Goal: Obtain resource: Obtain resource

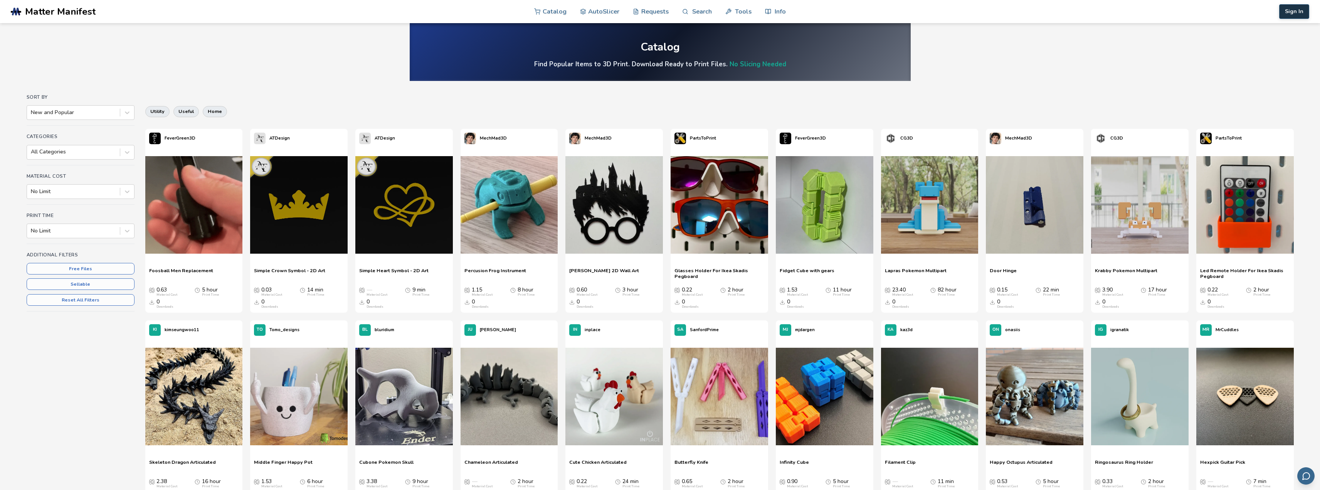
click at [1304, 16] on button "Sign In" at bounding box center [1294, 11] width 30 height 15
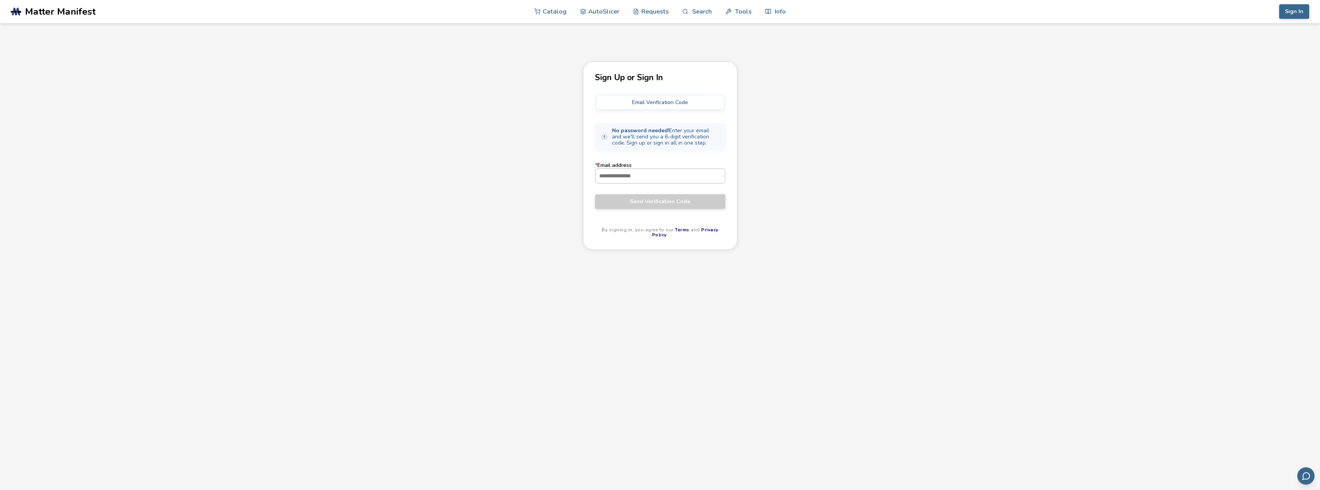
drag, startPoint x: 659, startPoint y: 104, endPoint x: 632, endPoint y: 181, distance: 81.4
click at [633, 180] on div "Sign Up or Sign In Email Verification Code No password needed! Enter your email…" at bounding box center [660, 156] width 154 height 188
click at [626, 174] on input "* Email address" at bounding box center [660, 176] width 130 height 14
type input "**********"
click at [678, 203] on span "Send Verification Code" at bounding box center [660, 201] width 119 height 6
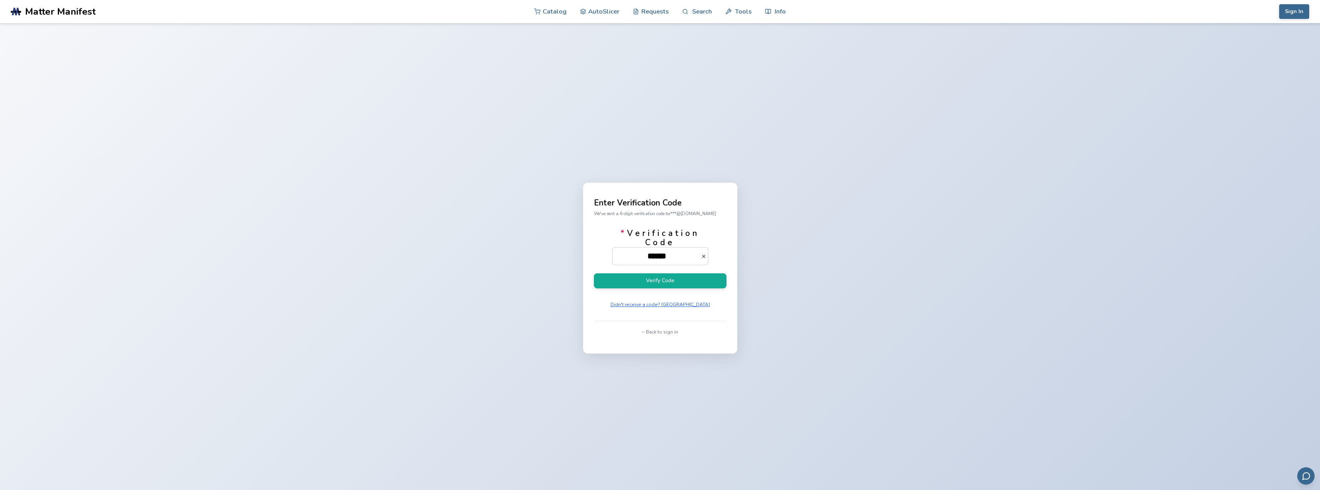
type input "******"
click at [594, 273] on button "Verify Code" at bounding box center [660, 280] width 133 height 15
click at [690, 282] on button "Verify Code" at bounding box center [660, 280] width 133 height 15
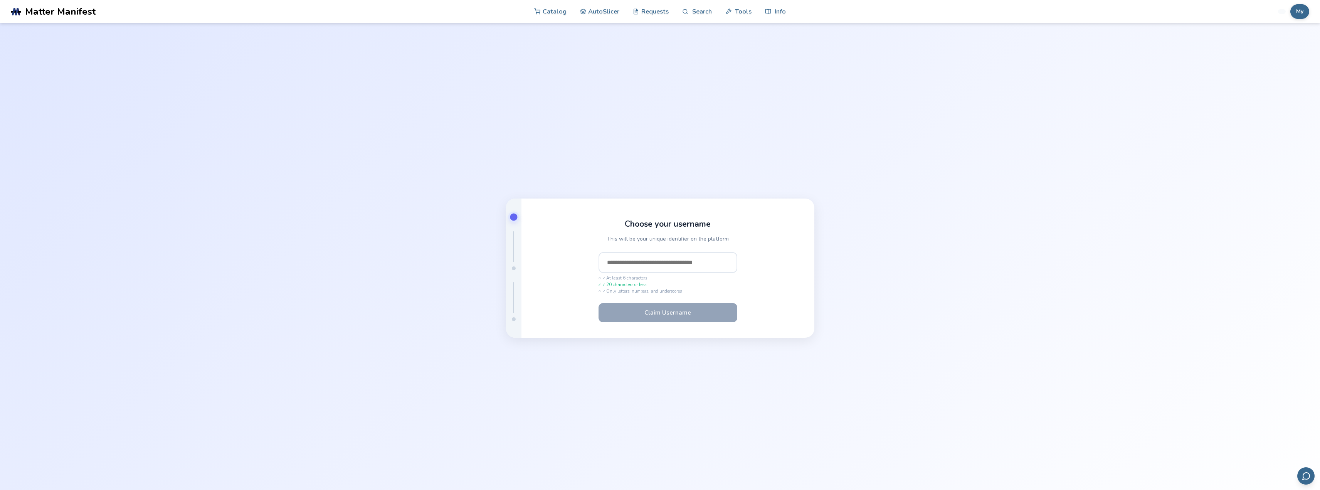
click at [676, 263] on input "text" at bounding box center [668, 262] width 139 height 21
type input "********"
click at [710, 313] on button "Claim Username" at bounding box center [668, 312] width 139 height 19
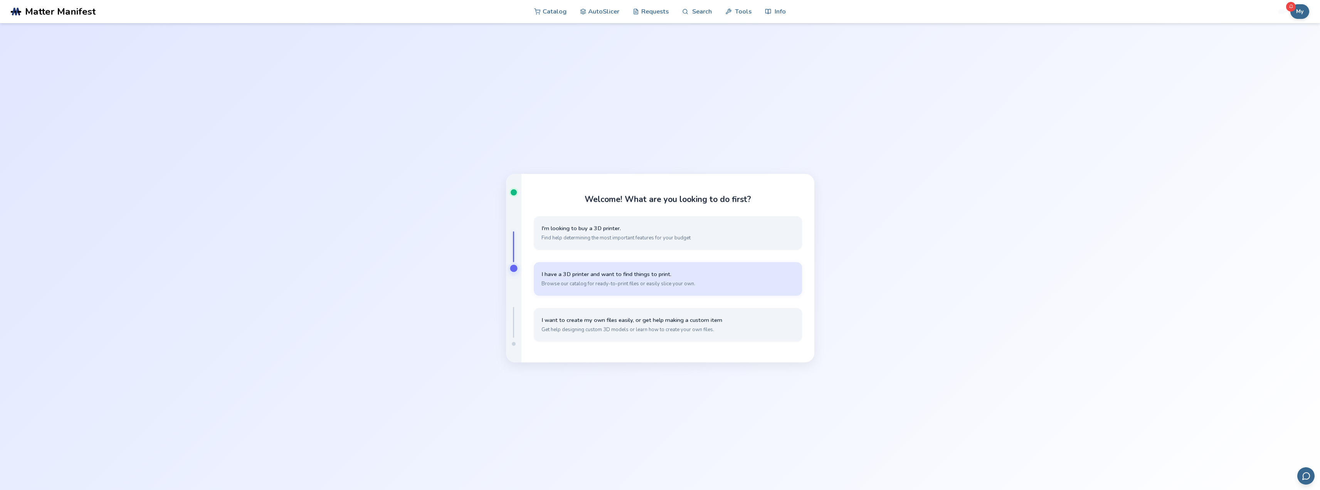
click at [717, 284] on span "Browse our catalog for ready-to-print files or easily slice your own." at bounding box center [668, 283] width 253 height 7
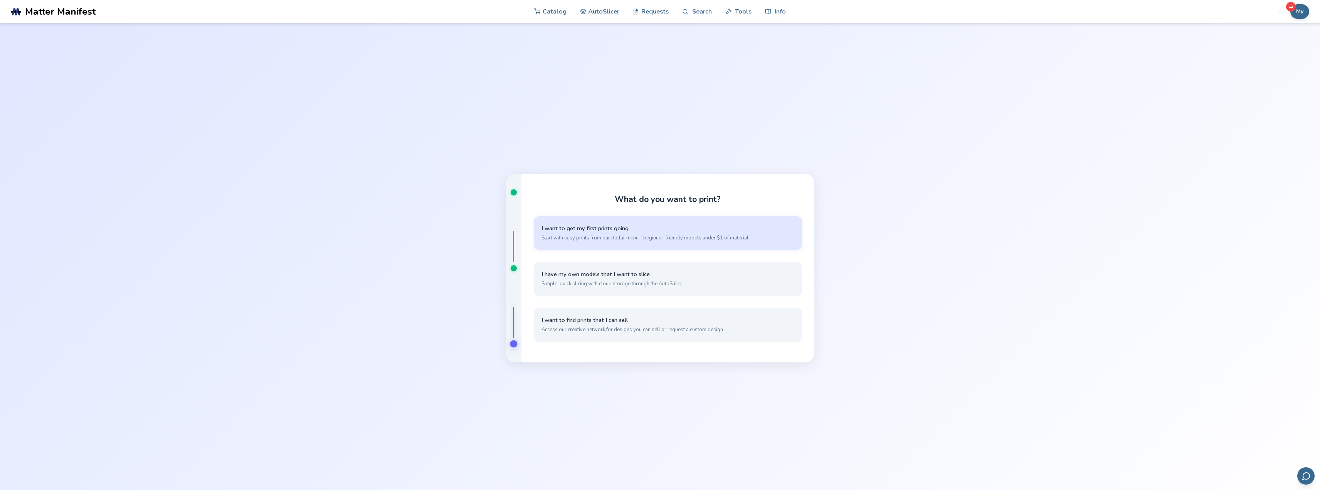
click at [658, 234] on button "I want to get my first prints going Start with easy prints from our dollar menu…" at bounding box center [668, 233] width 268 height 34
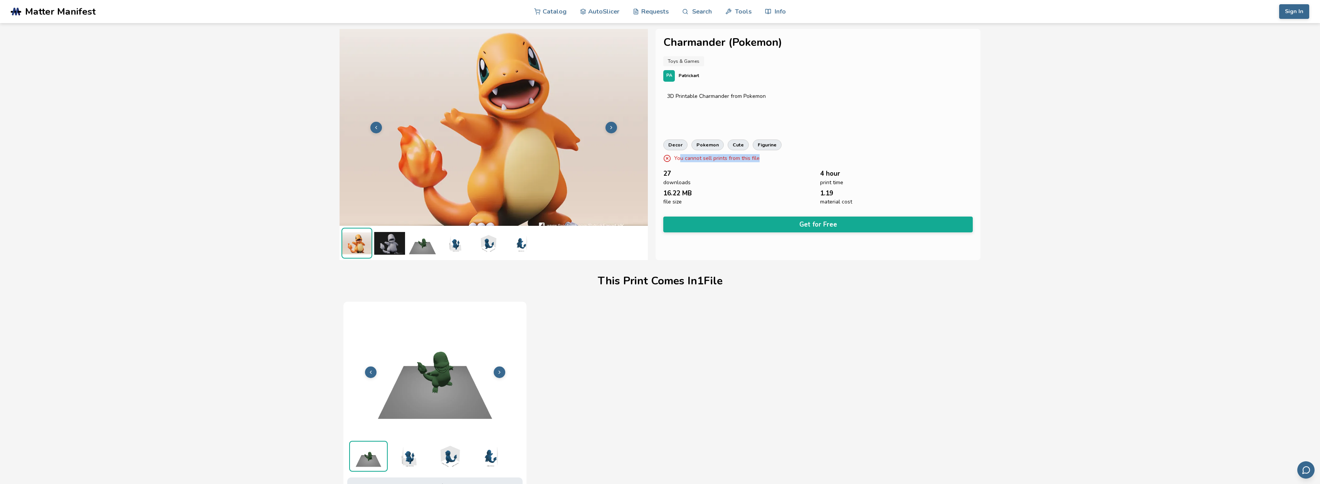
drag, startPoint x: 681, startPoint y: 156, endPoint x: 821, endPoint y: 159, distance: 139.6
click at [813, 160] on div "You cannot sell prints from this file" at bounding box center [817, 158] width 309 height 8
click at [847, 151] on div "Charmander (Pokemon) Toys & Games PA Patrickart 3D Printable Charmander from Po…" at bounding box center [818, 144] width 325 height 231
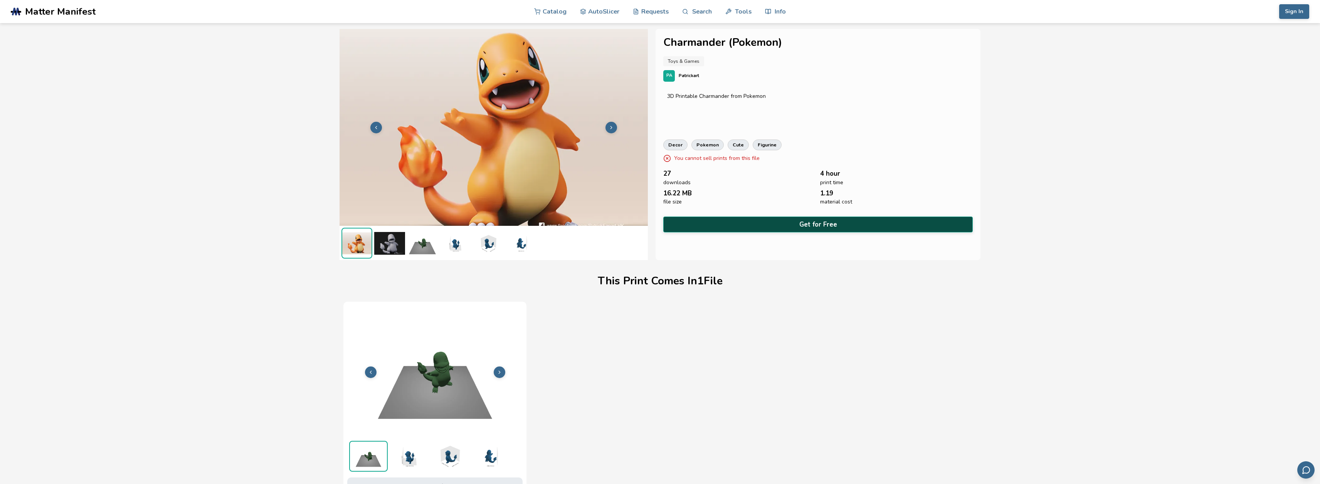
click at [811, 227] on button "Get for Free" at bounding box center [817, 225] width 309 height 16
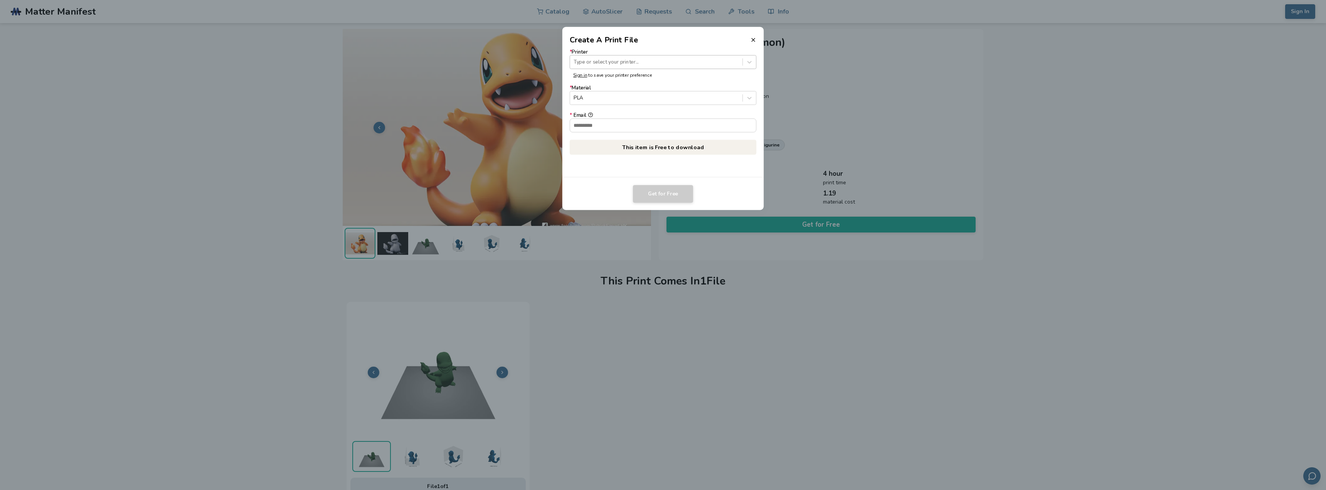
click at [724, 61] on div at bounding box center [656, 61] width 165 height 7
type input "**"
click at [620, 59] on div at bounding box center [656, 61] width 165 height 7
click at [639, 98] on div at bounding box center [656, 97] width 165 height 7
click at [639, 97] on div at bounding box center [656, 97] width 165 height 7
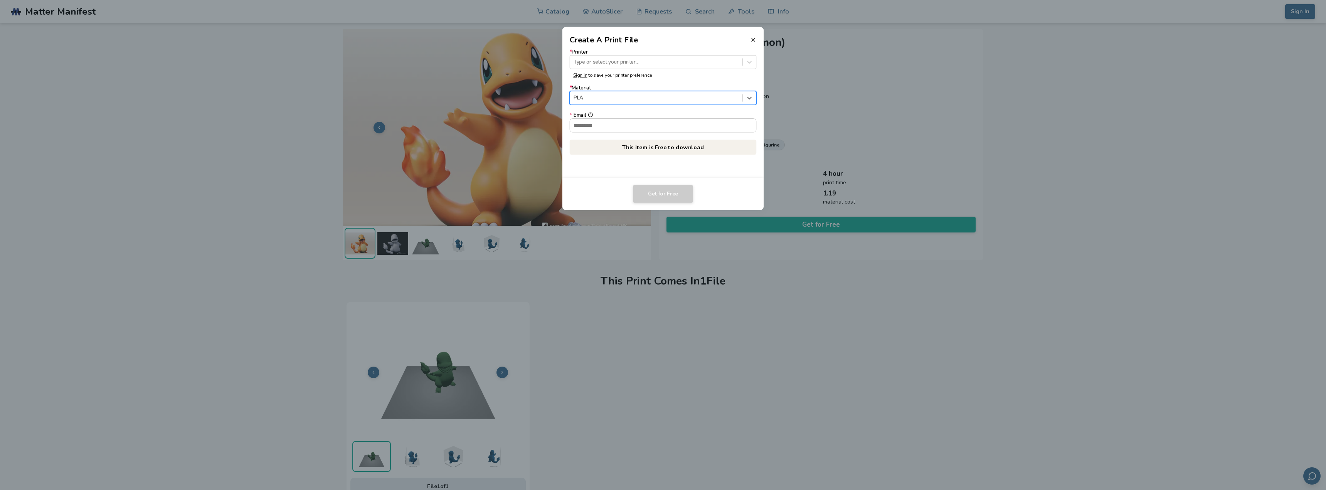
click at [613, 125] on input "* Email" at bounding box center [663, 125] width 186 height 13
click at [666, 107] on form "* Printer Type or select your printer... Sign in to save your printer preferenc…" at bounding box center [663, 90] width 187 height 83
click at [649, 61] on div at bounding box center [656, 61] width 165 height 7
drag, startPoint x: 1157, startPoint y: 127, endPoint x: 935, endPoint y: 71, distance: 229.5
click at [1155, 127] on dialog "Create A Print File * Printer Type or select your printer... Sign in to save yo…" at bounding box center [663, 244] width 1260 height 465
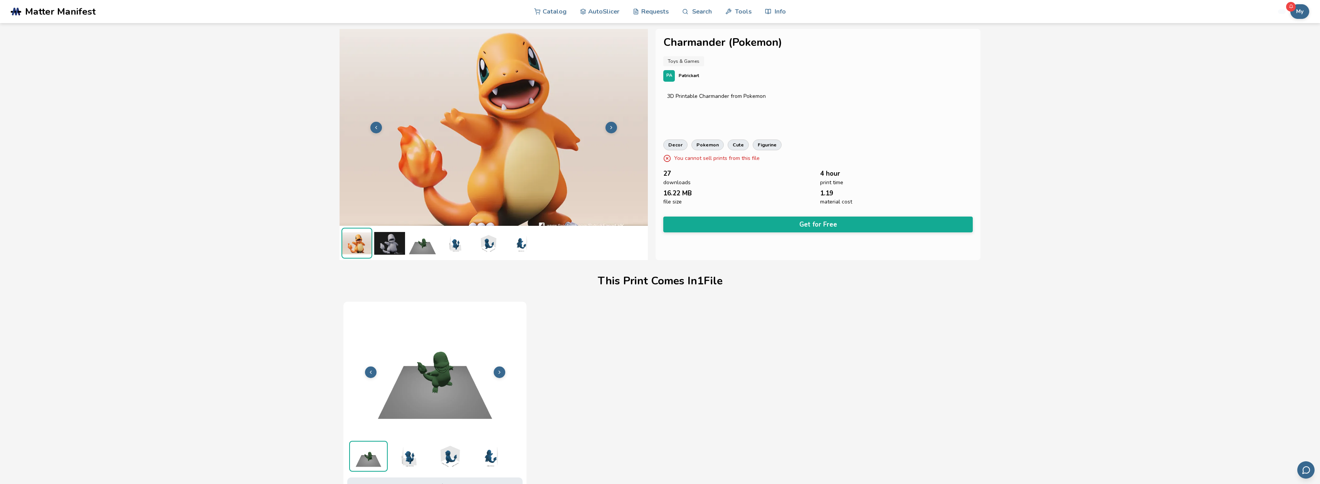
click at [609, 127] on icon at bounding box center [611, 127] width 5 height 5
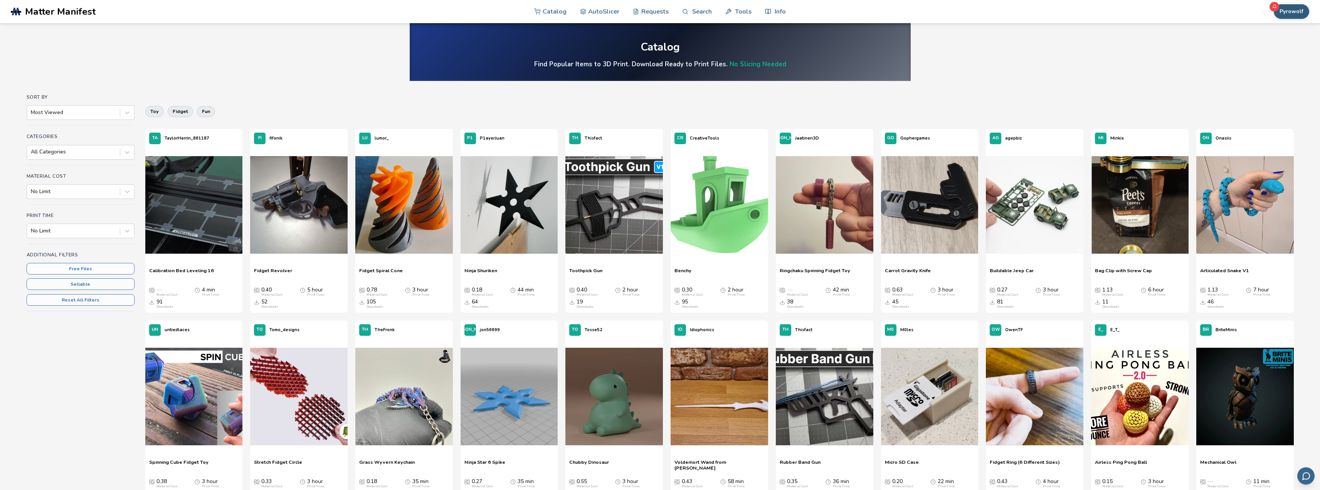
click at [1297, 6] on button "Pyrowolf" at bounding box center [1291, 11] width 35 height 15
click at [1283, 109] on button "Settings" at bounding box center [1280, 107] width 54 height 15
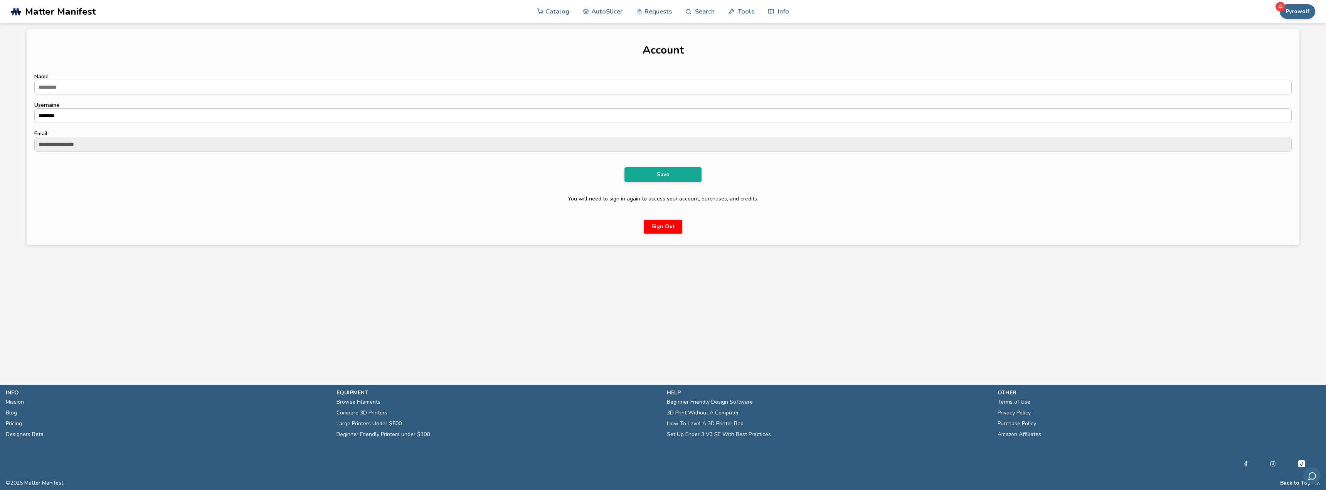
click at [1283, 11] on div at bounding box center [1280, 7] width 10 height 10
click at [1302, 13] on button "Pyrowolf" at bounding box center [1297, 11] width 35 height 15
click at [1296, 62] on button "My Items" at bounding box center [1286, 60] width 54 height 15
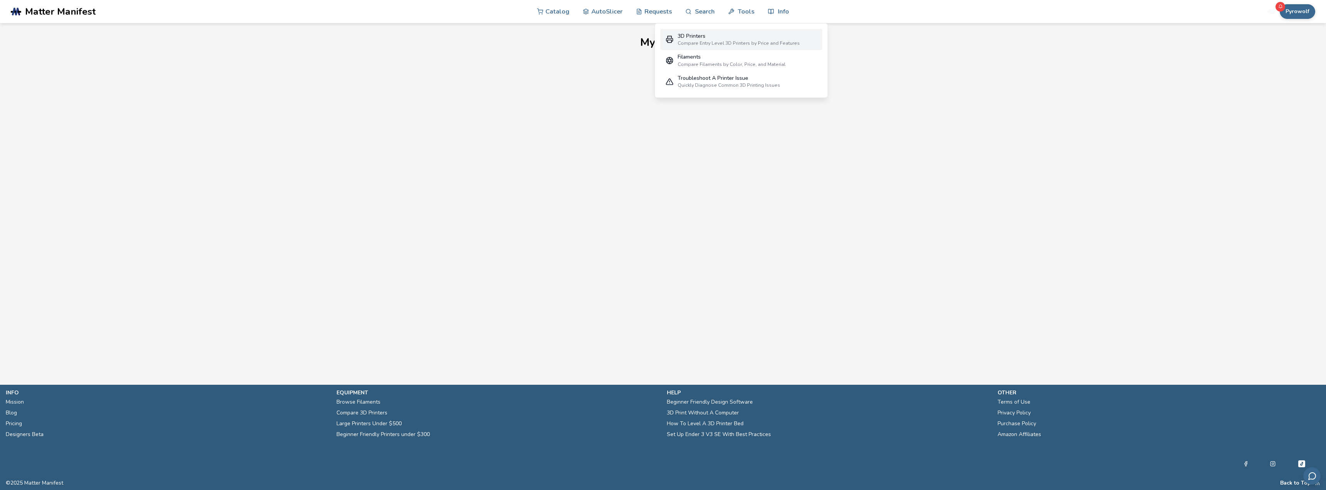
click at [732, 39] on div "3D Printers" at bounding box center [739, 36] width 122 height 6
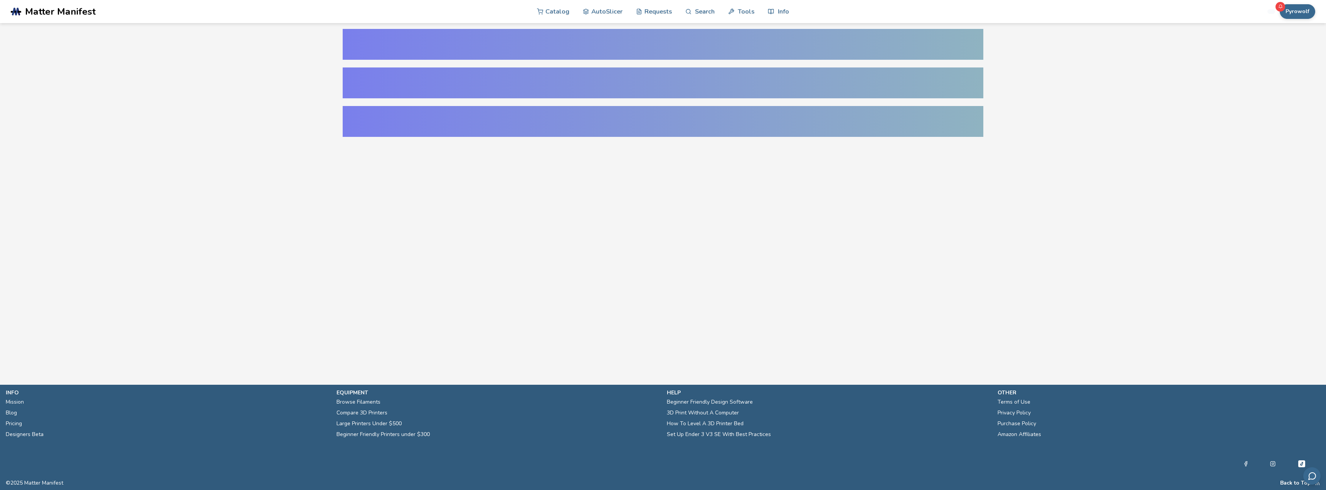
select select "**********"
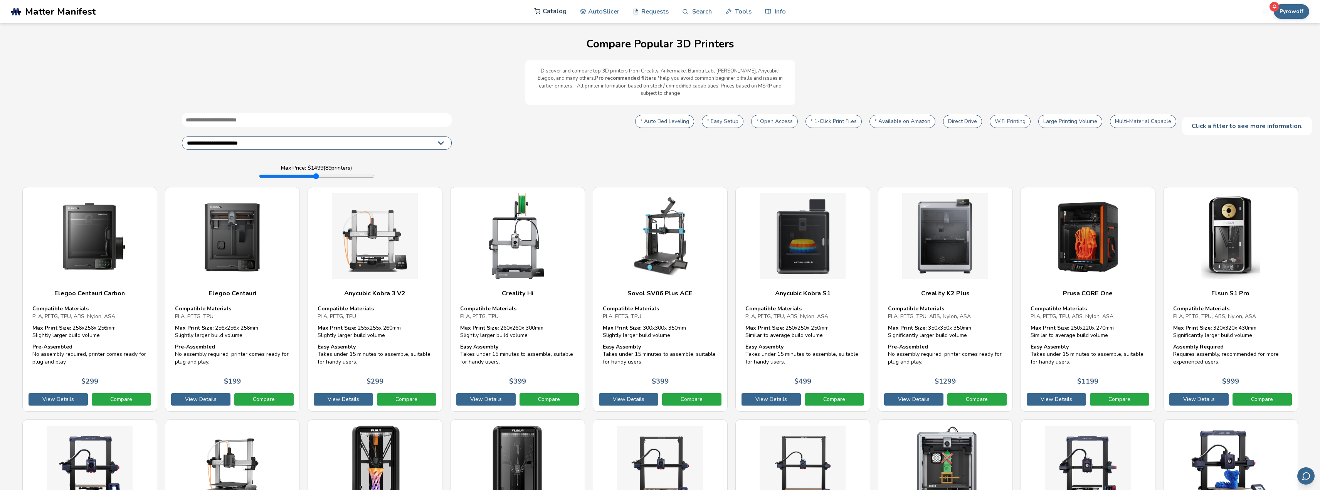
click at [540, 8] on icon at bounding box center [537, 11] width 7 height 7
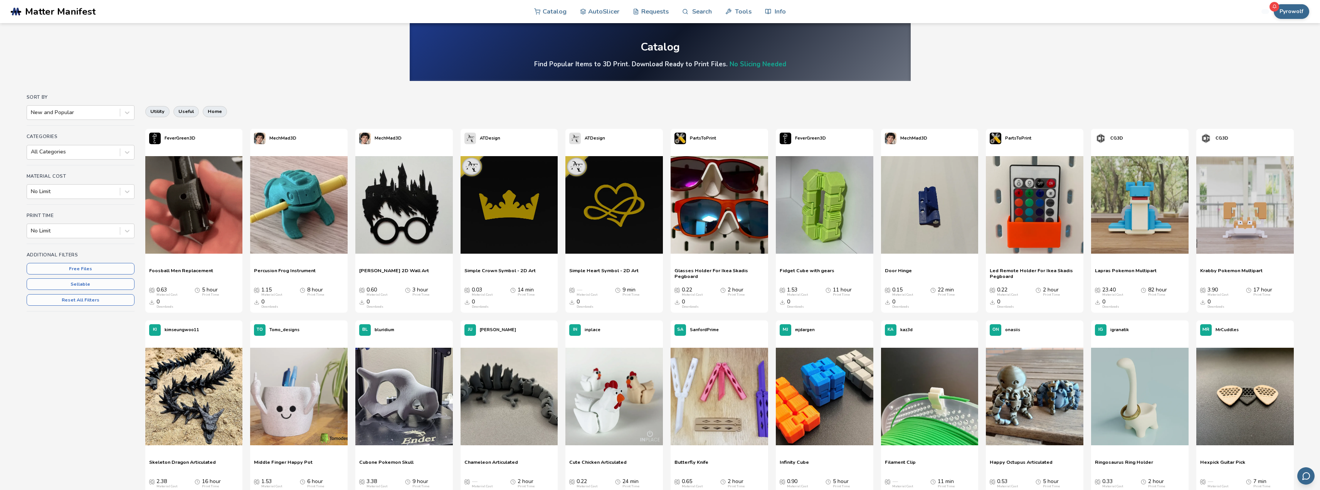
click at [64, 11] on span "Matter Manifest" at bounding box center [60, 11] width 71 height 11
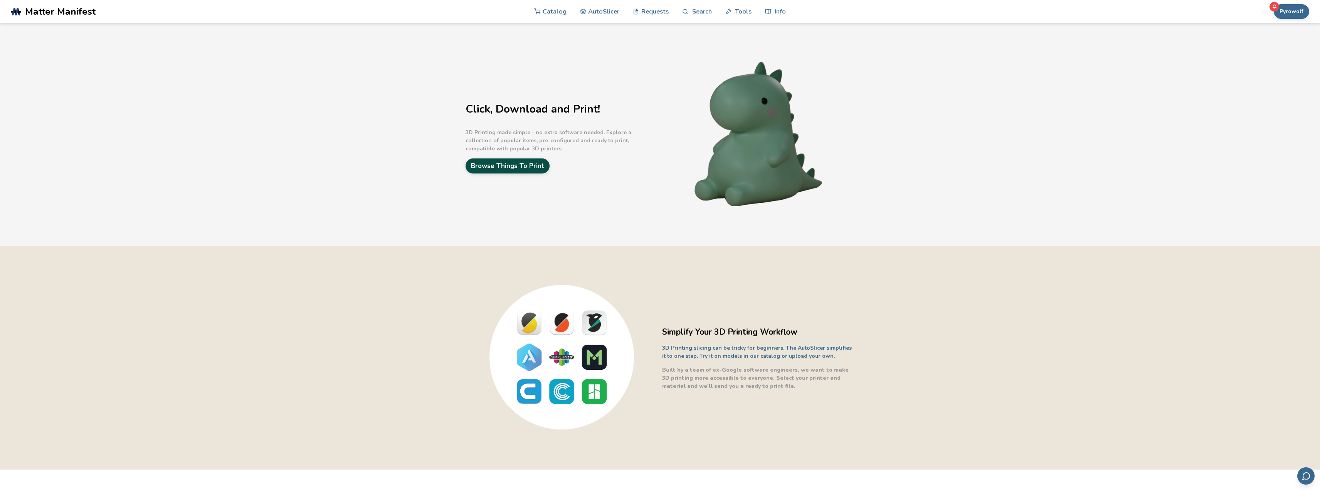
click at [521, 171] on link "Browse Things To Print" at bounding box center [508, 165] width 84 height 15
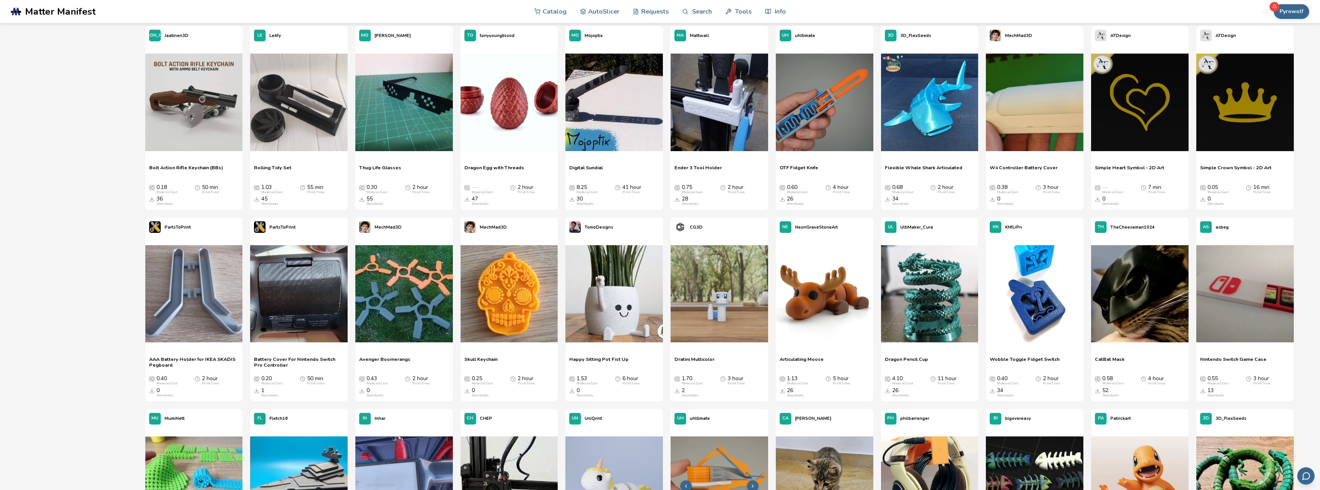
scroll to position [463, 0]
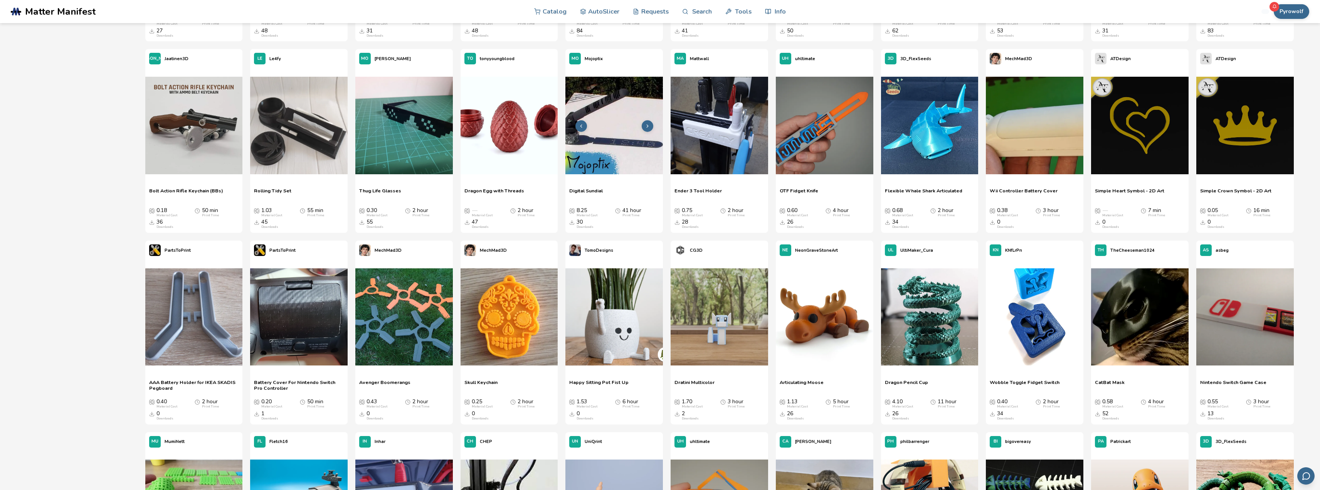
click at [649, 127] on icon at bounding box center [647, 125] width 5 height 5
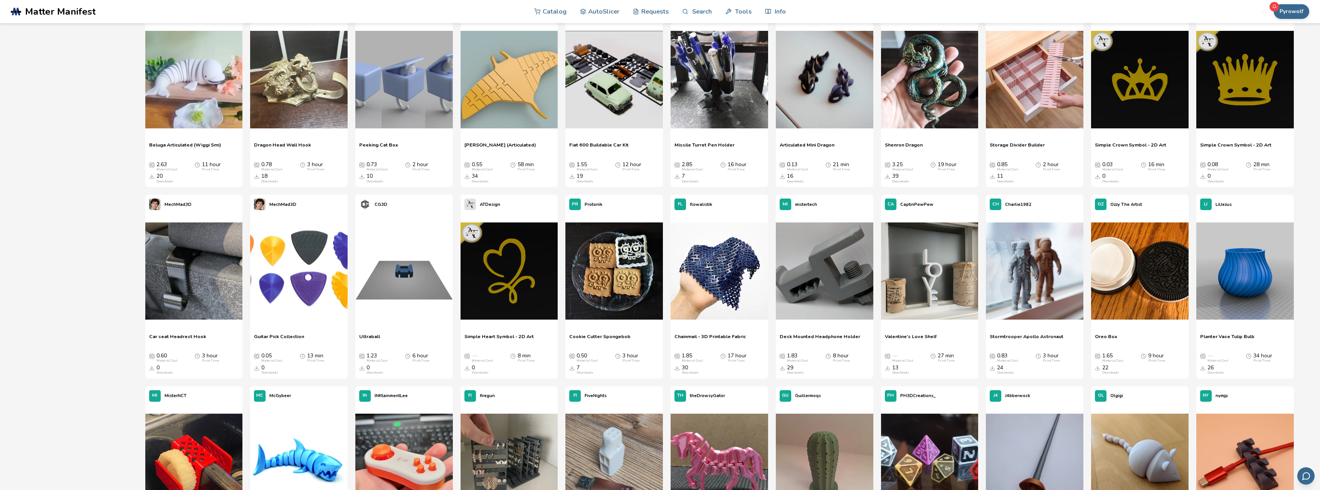
scroll to position [0, 0]
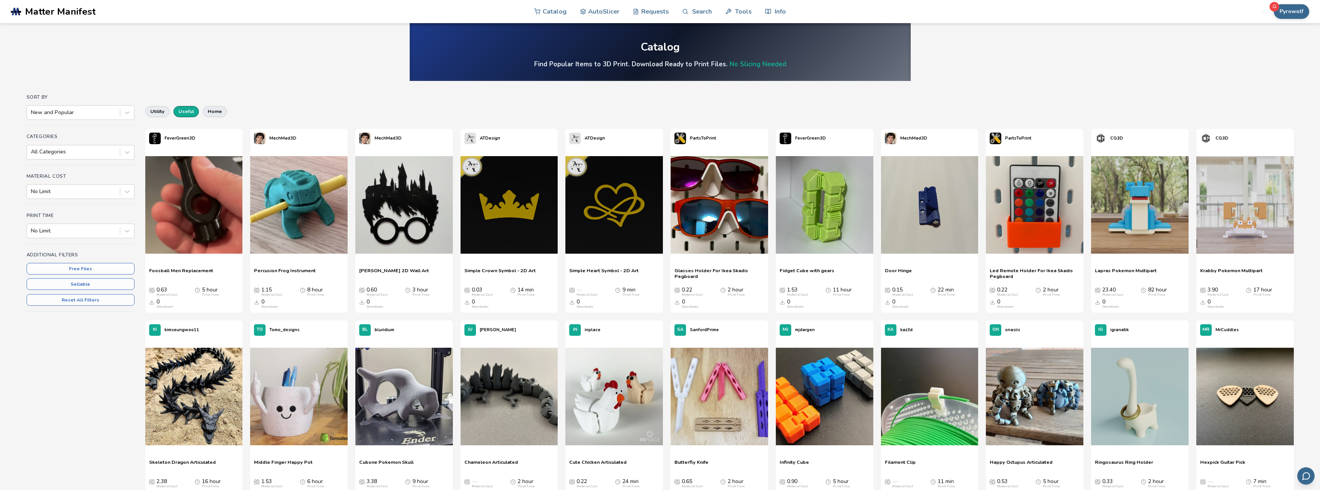
click at [192, 111] on button "useful" at bounding box center [185, 111] width 25 height 11
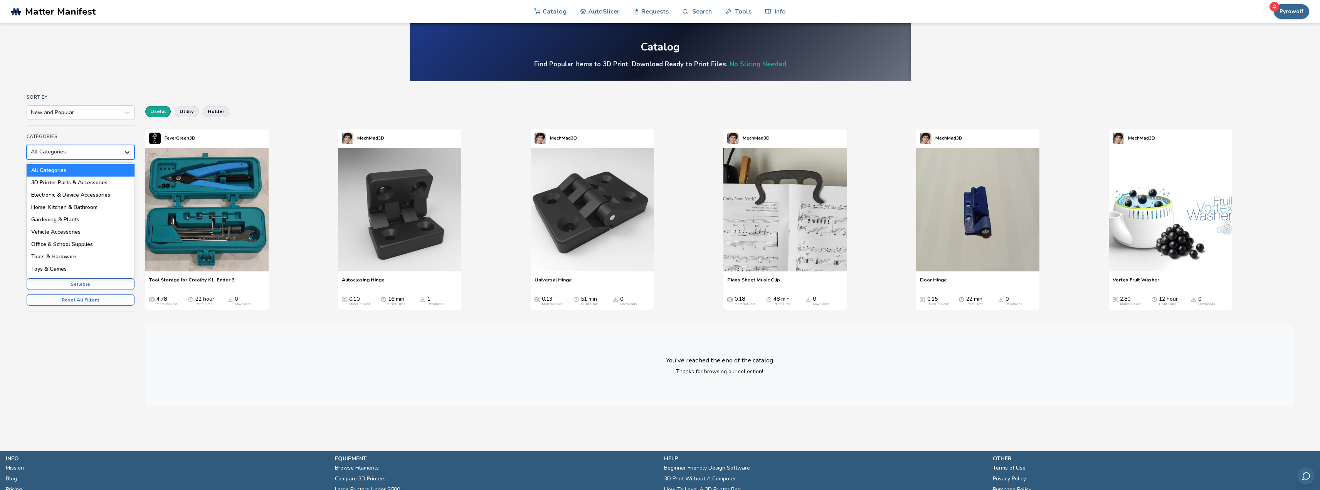
click at [129, 152] on icon at bounding box center [127, 152] width 8 height 8
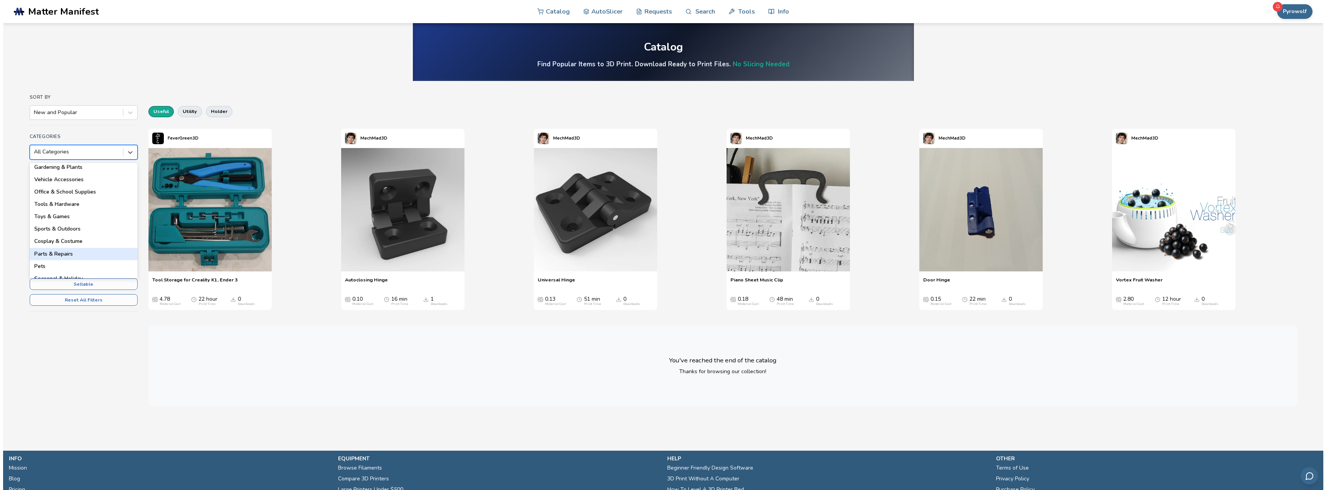
scroll to position [77, 0]
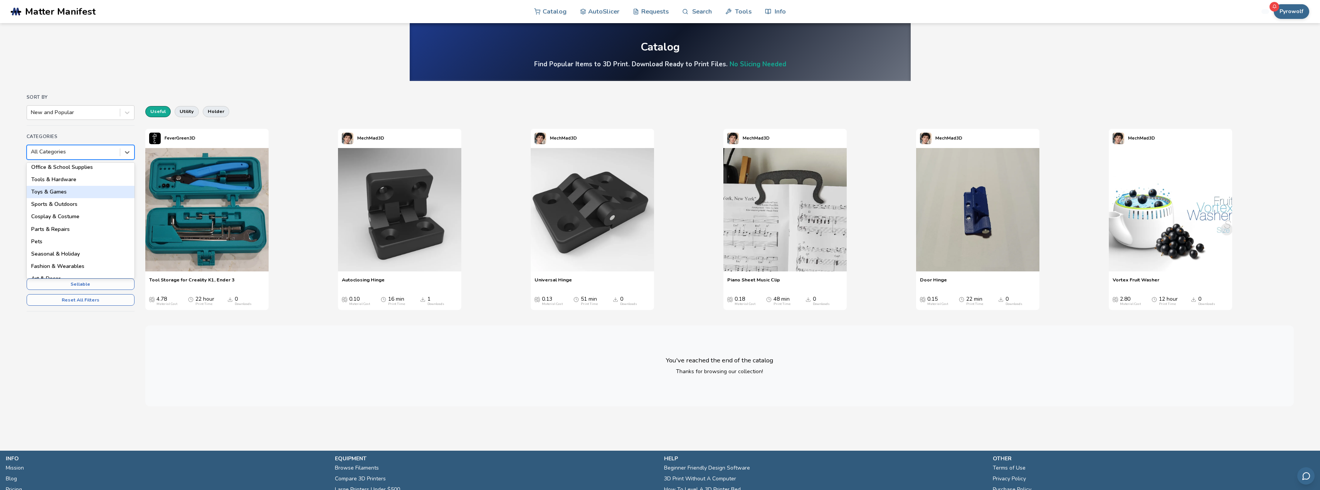
click at [69, 192] on div "Toys & Games" at bounding box center [81, 192] width 108 height 12
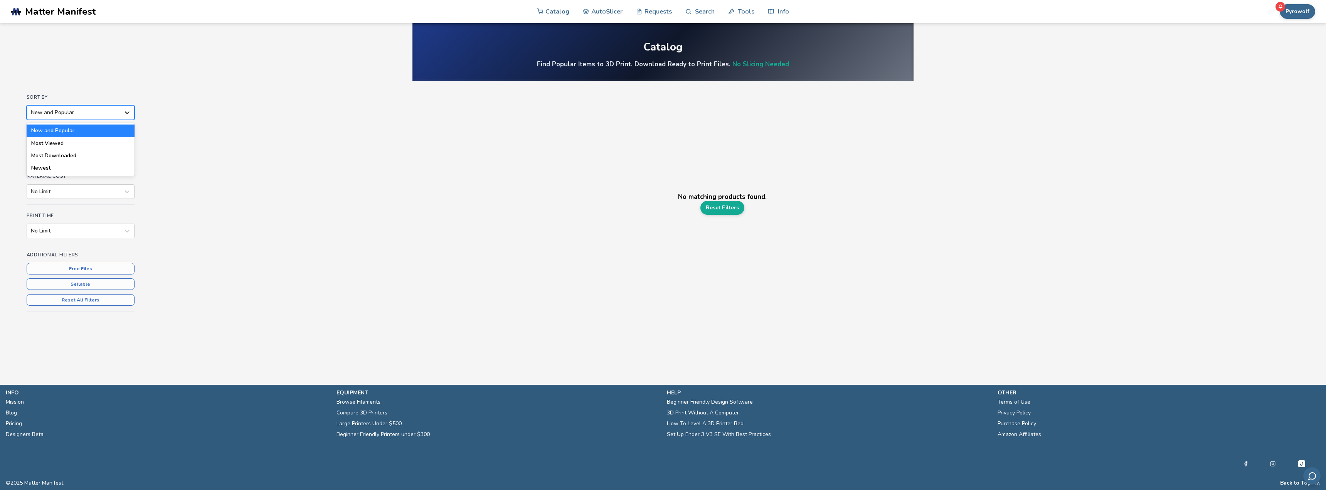
click at [126, 115] on icon at bounding box center [127, 113] width 8 height 8
click at [127, 112] on icon at bounding box center [127, 113] width 8 height 8
click at [135, 155] on div "Sort By New and Popular Categories Toys & Games Material Cost No Limit Print Ti…" at bounding box center [663, 214] width 1273 height 241
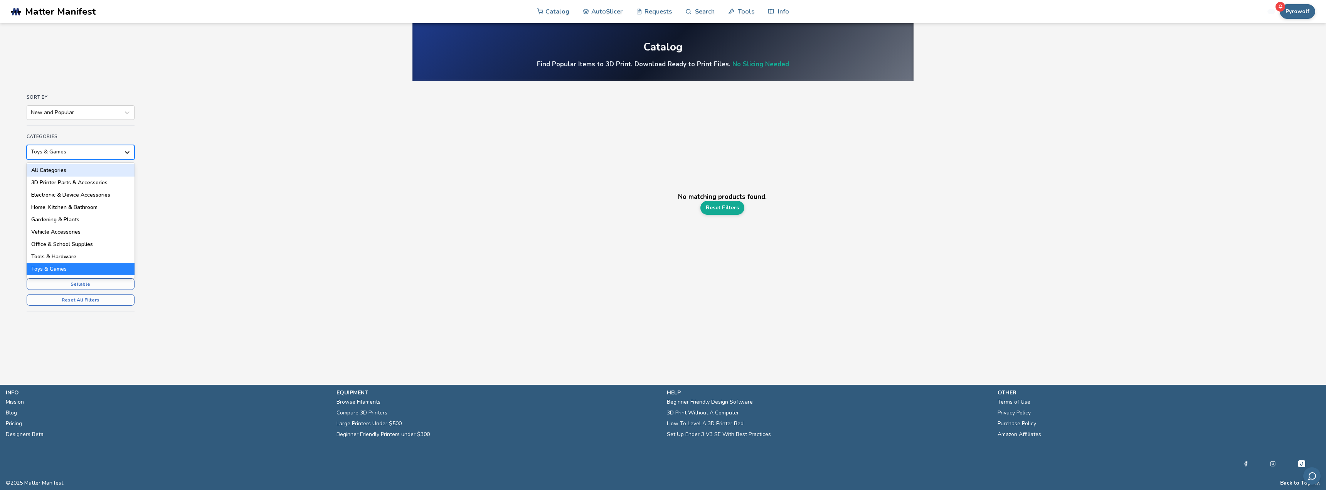
click at [128, 155] on icon at bounding box center [127, 152] width 8 height 8
drag, startPoint x: 103, startPoint y: 173, endPoint x: 200, endPoint y: 225, distance: 110.2
click at [205, 224] on div "Sort By New and Popular Categories 18 results available. Use Up and Down to cho…" at bounding box center [663, 214] width 1273 height 241
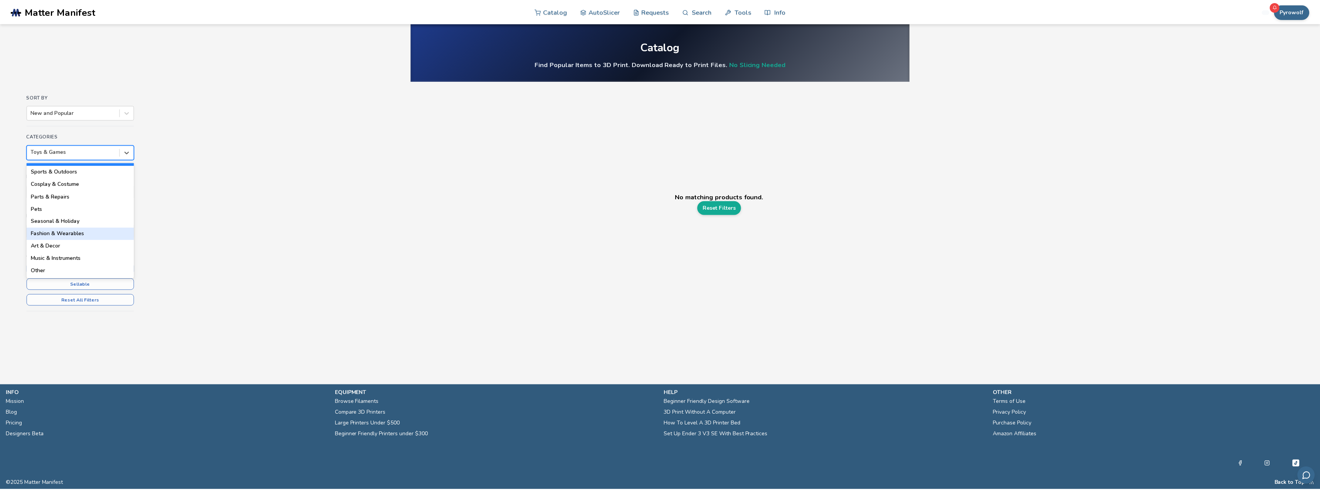
scroll to position [110, 0]
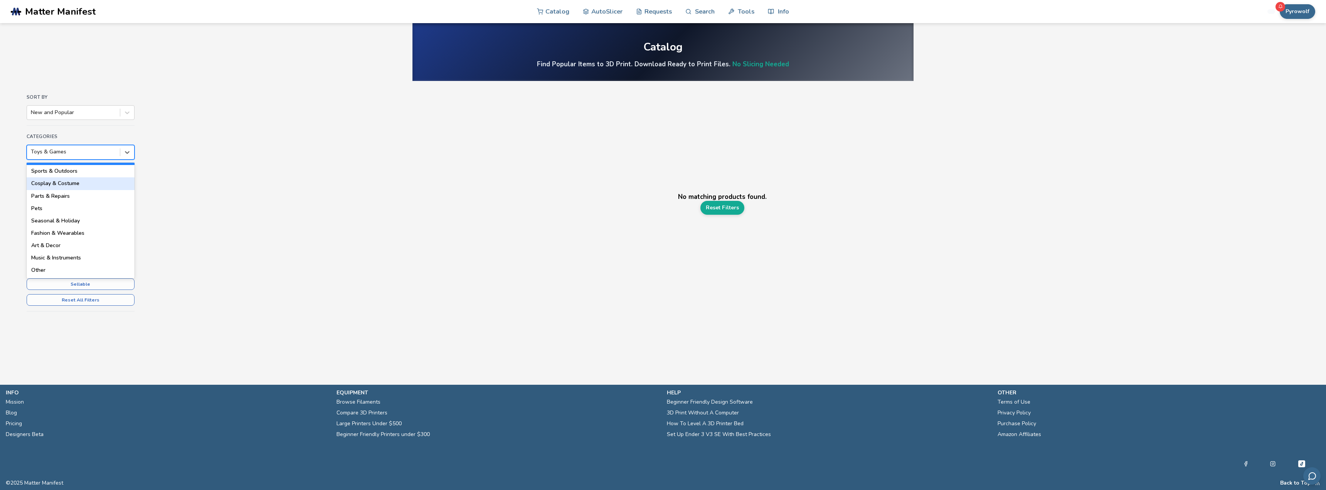
drag, startPoint x: 101, startPoint y: 244, endPoint x: 104, endPoint y: 182, distance: 62.6
click at [104, 182] on div "All Categories 3D Printer Parts & Accessories Electronic & Device Accessories H…" at bounding box center [81, 221] width 108 height 116
click at [104, 182] on div "Cosplay & Costume" at bounding box center [81, 183] width 108 height 12
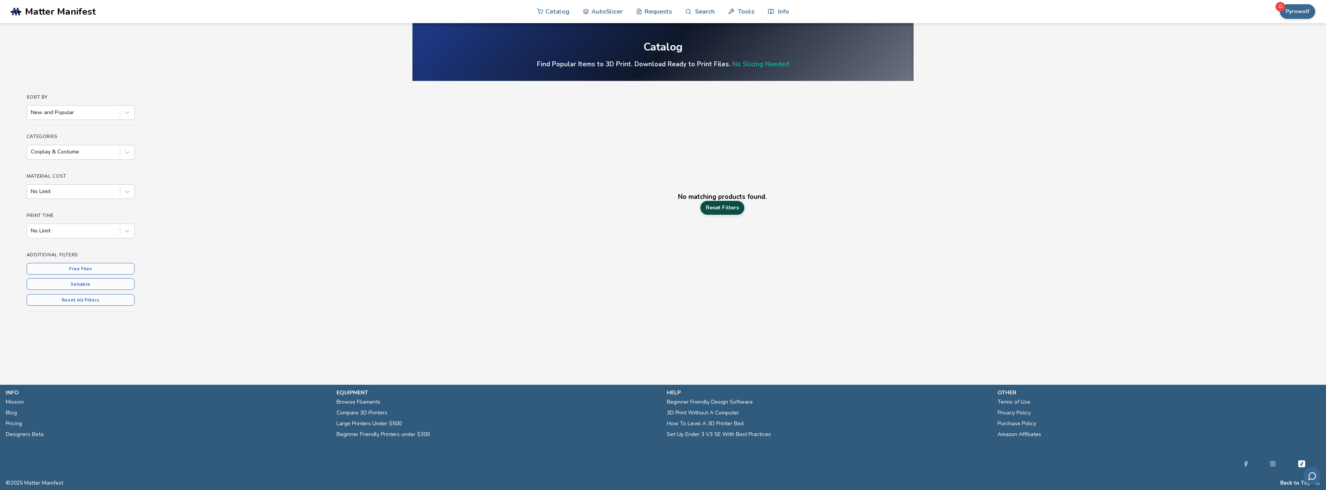
click at [723, 211] on link "Reset Filters" at bounding box center [722, 208] width 44 height 14
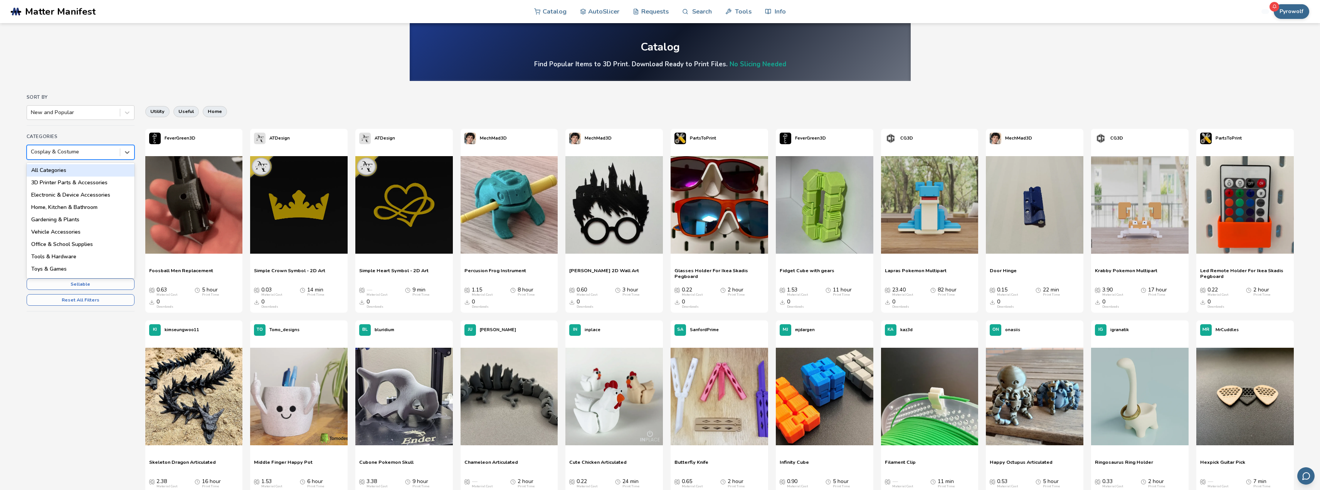
click at [116, 145] on div "Cosplay & Costume" at bounding box center [81, 152] width 108 height 15
click at [122, 151] on div at bounding box center [127, 152] width 14 height 14
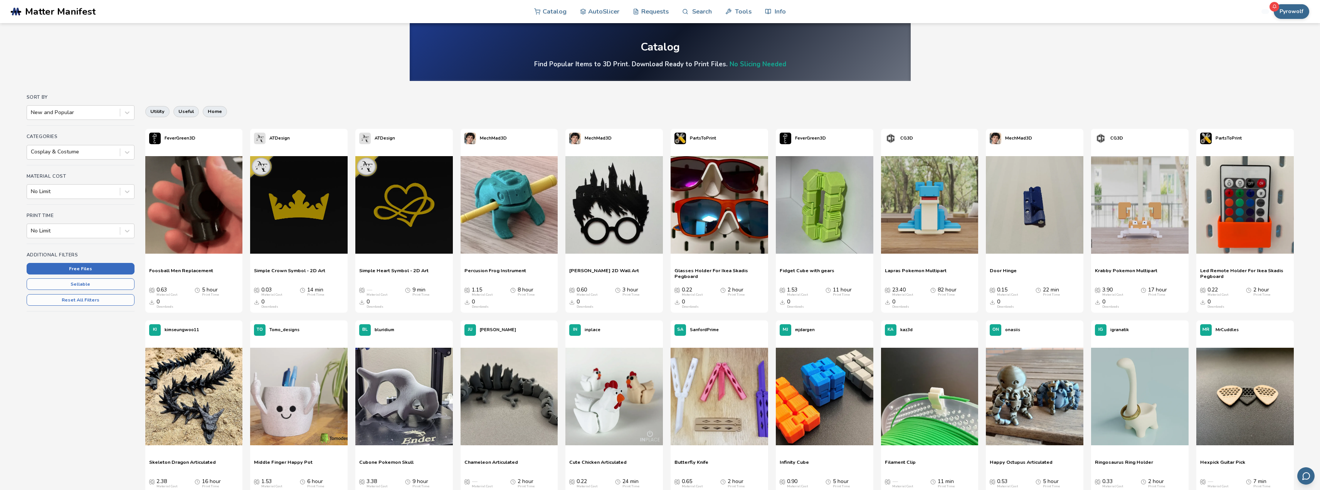
click at [112, 269] on button "Free Files" at bounding box center [81, 269] width 108 height 12
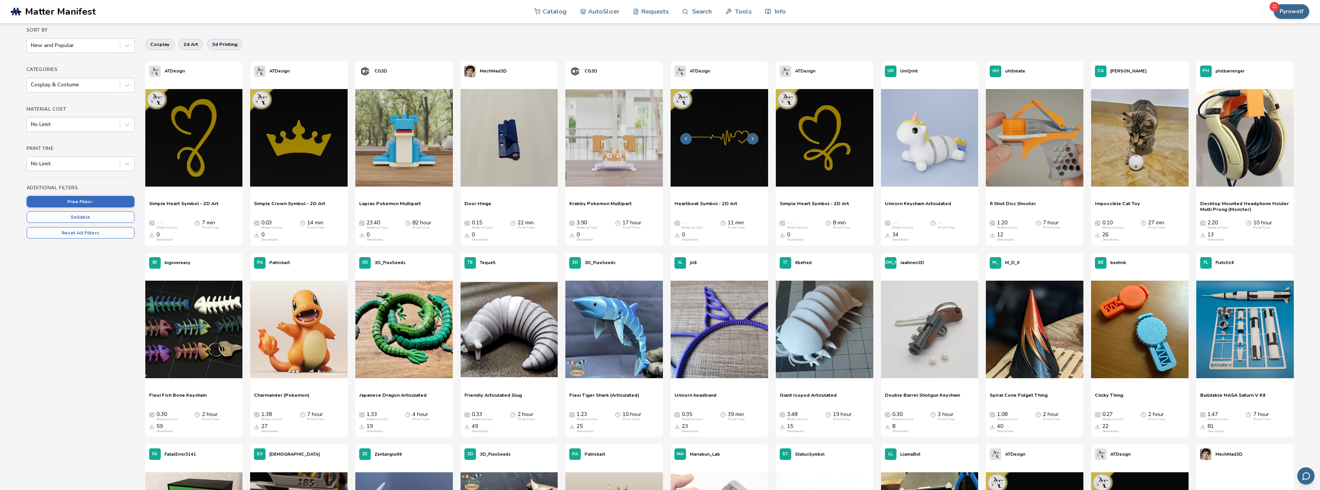
scroll to position [77, 0]
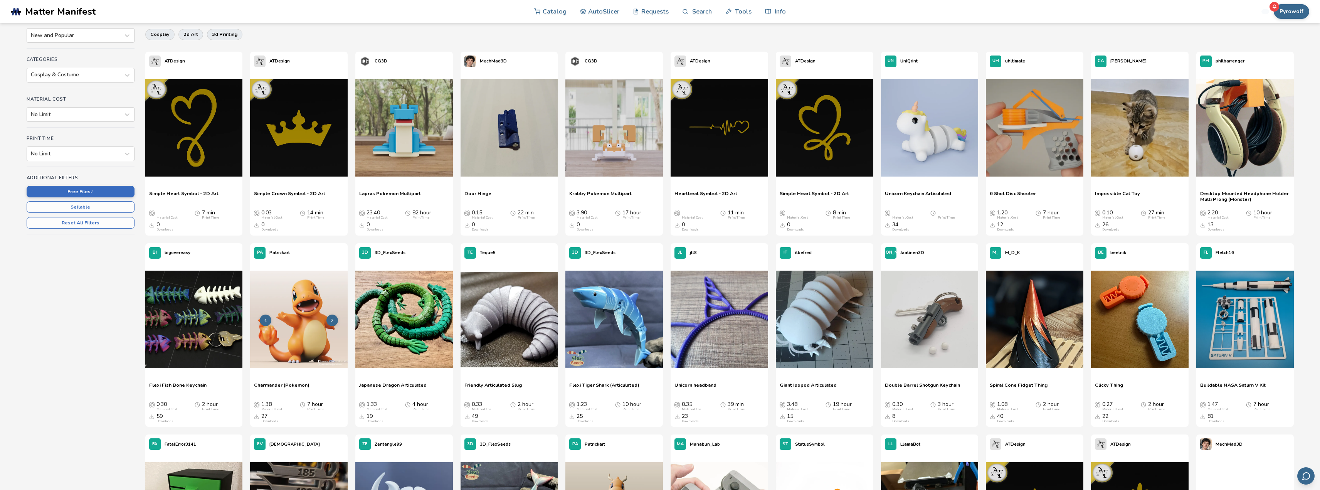
click at [334, 322] on icon at bounding box center [332, 320] width 5 height 5
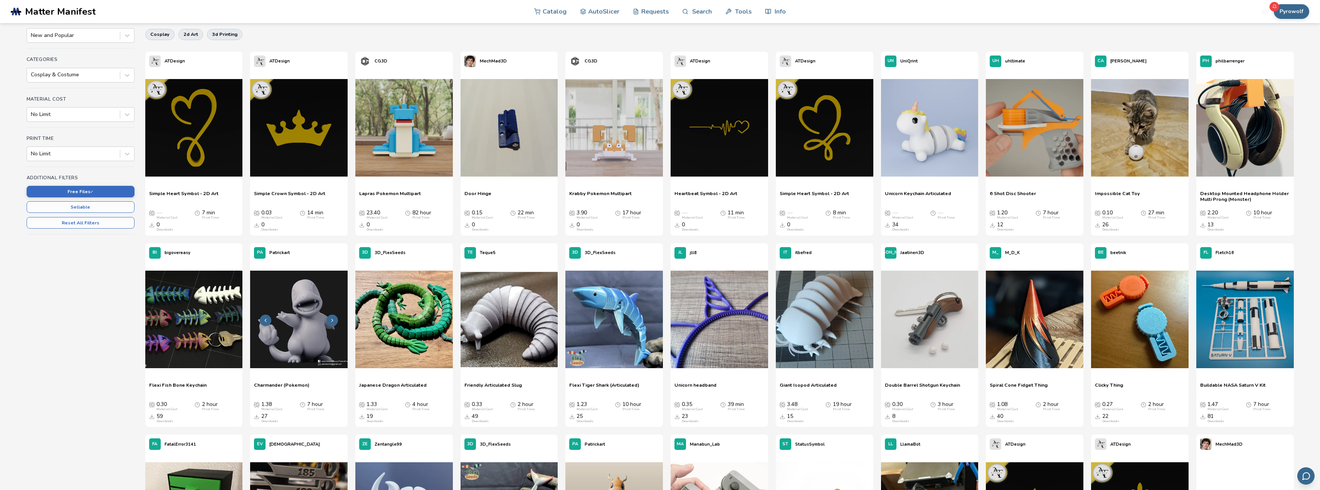
click at [334, 321] on icon at bounding box center [332, 320] width 5 height 5
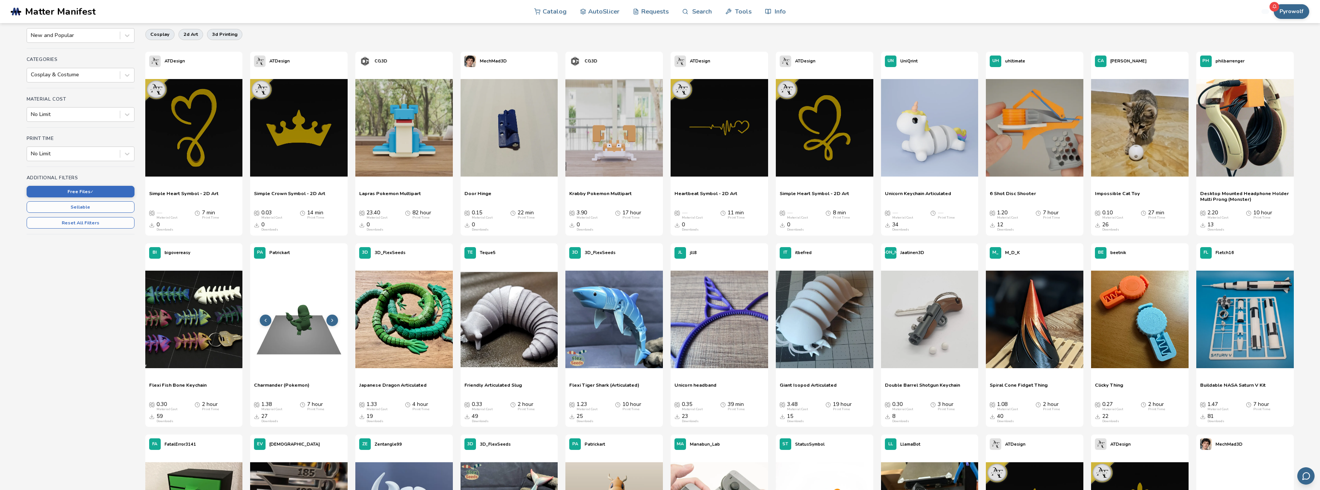
click at [334, 321] on icon at bounding box center [332, 320] width 5 height 5
drag, startPoint x: 1123, startPoint y: 35, endPoint x: 911, endPoint y: 18, distance: 212.6
click at [1122, 35] on div "cosplay 2d art 3d printing" at bounding box center [719, 34] width 1149 height 19
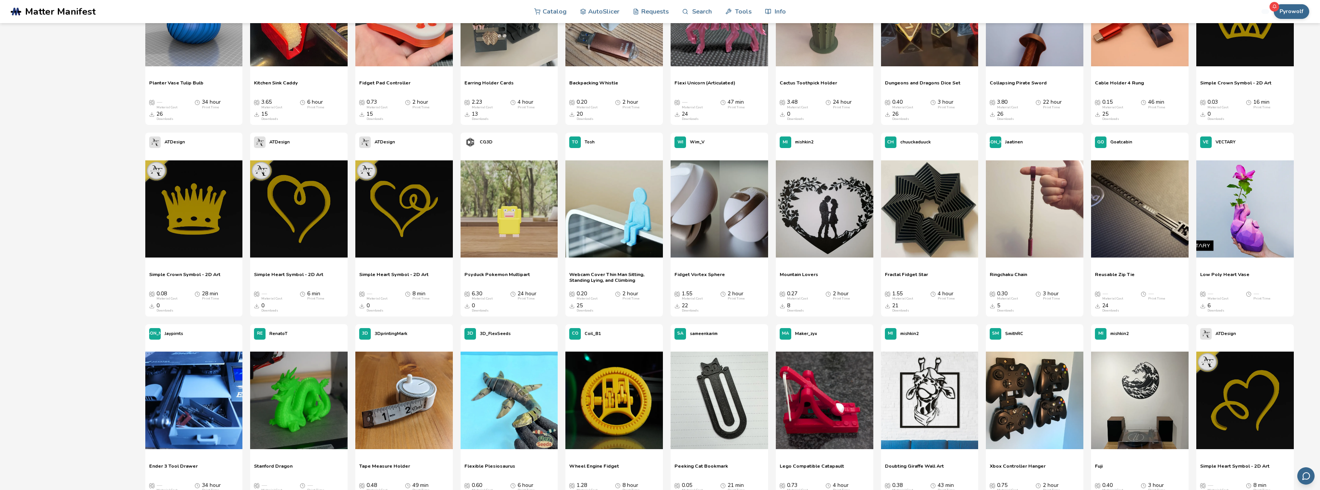
scroll to position [1426, 0]
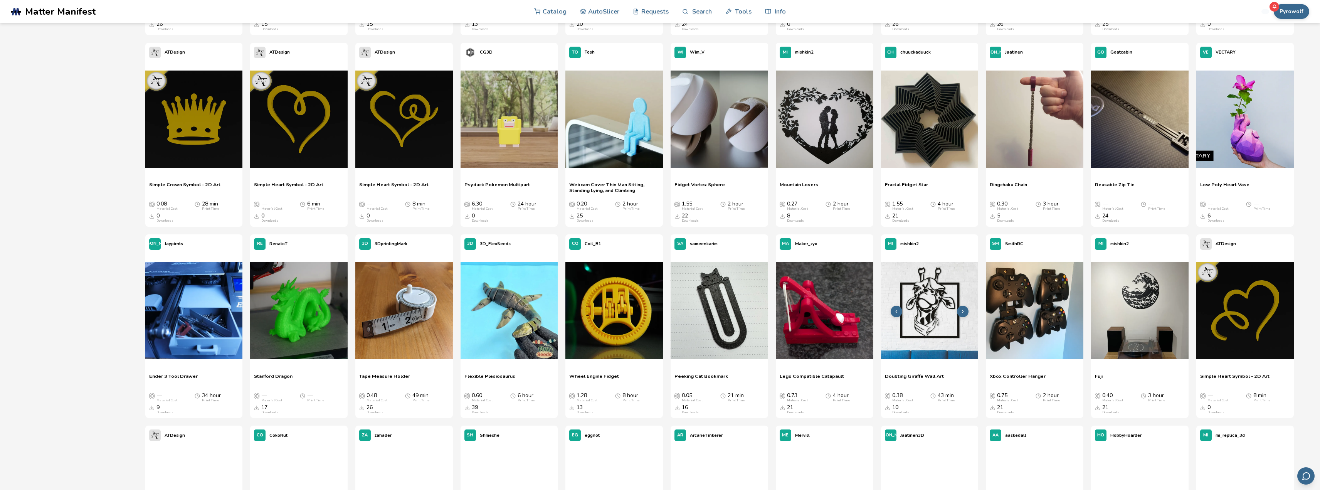
click at [932, 309] on img at bounding box center [930, 311] width 98 height 98
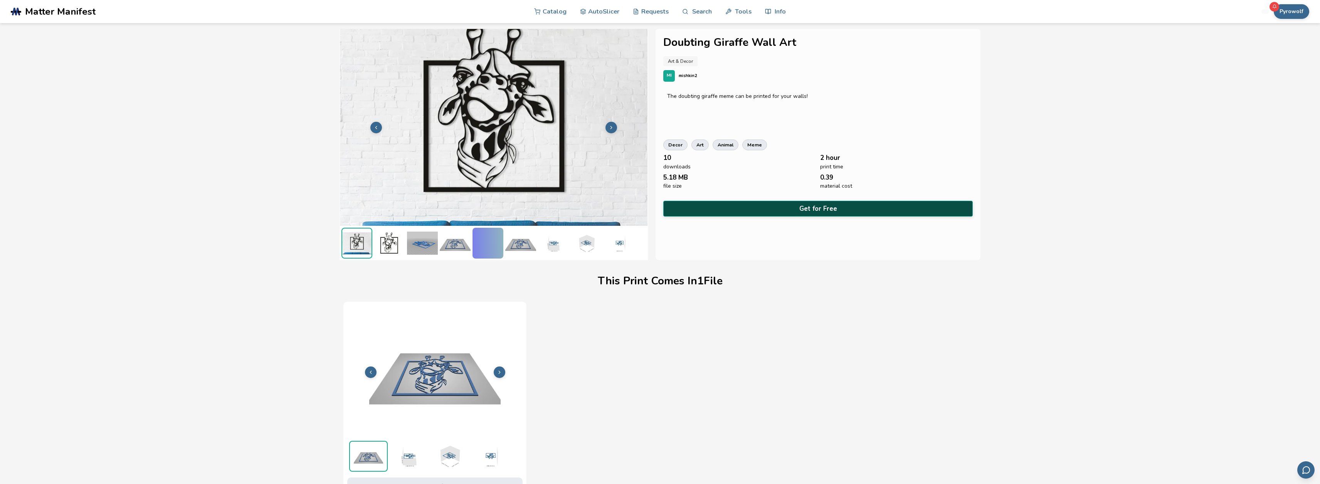
click at [743, 207] on button "Get for Free" at bounding box center [817, 209] width 309 height 16
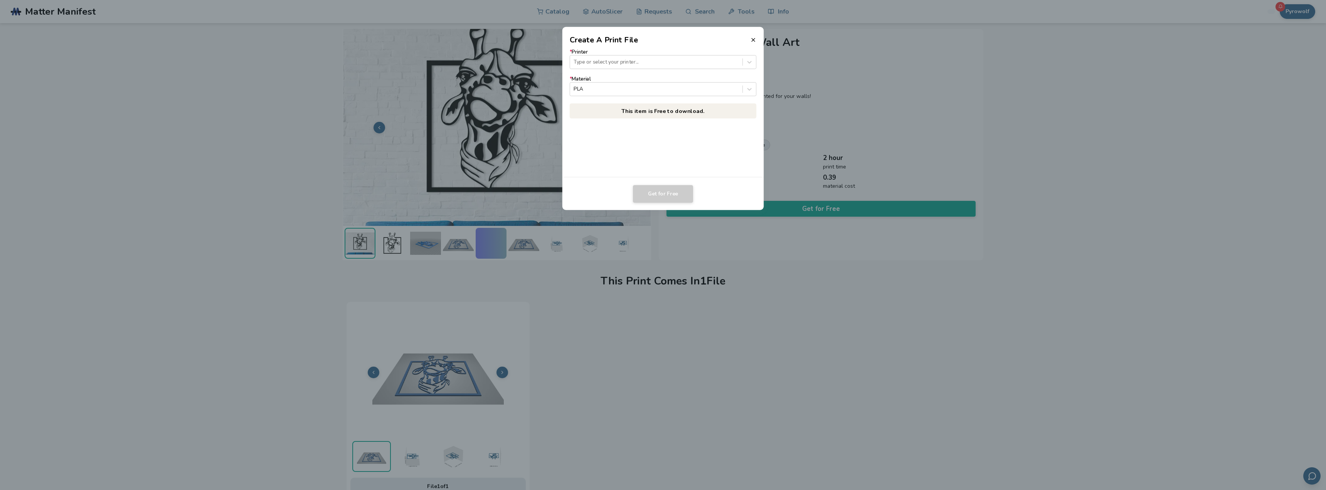
click at [677, 49] on label "* Printer Type or select your printer..." at bounding box center [663, 59] width 187 height 20
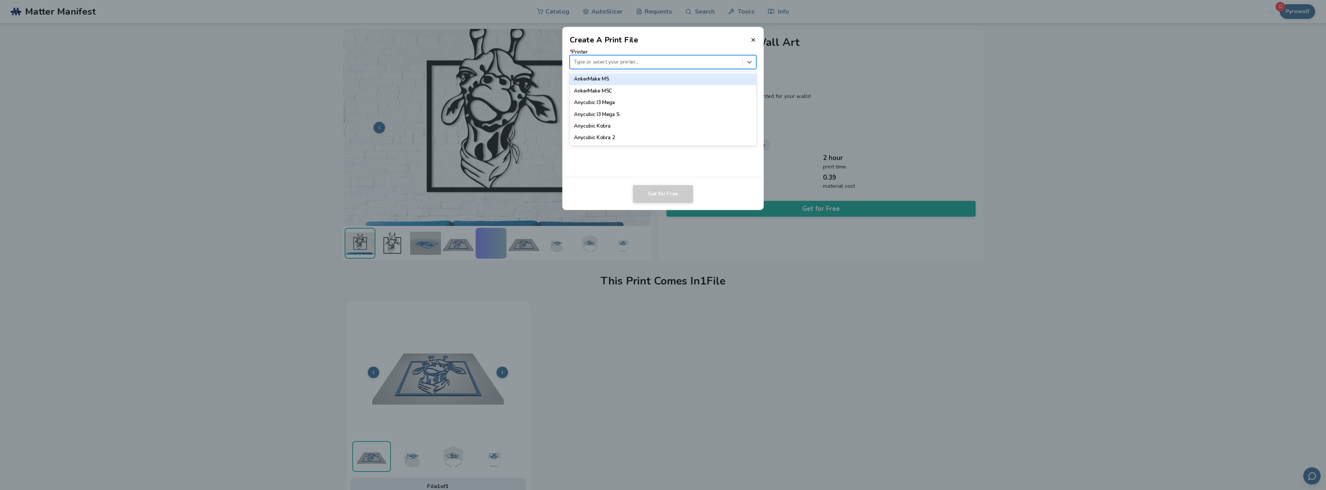
click at [672, 61] on div at bounding box center [656, 61] width 165 height 7
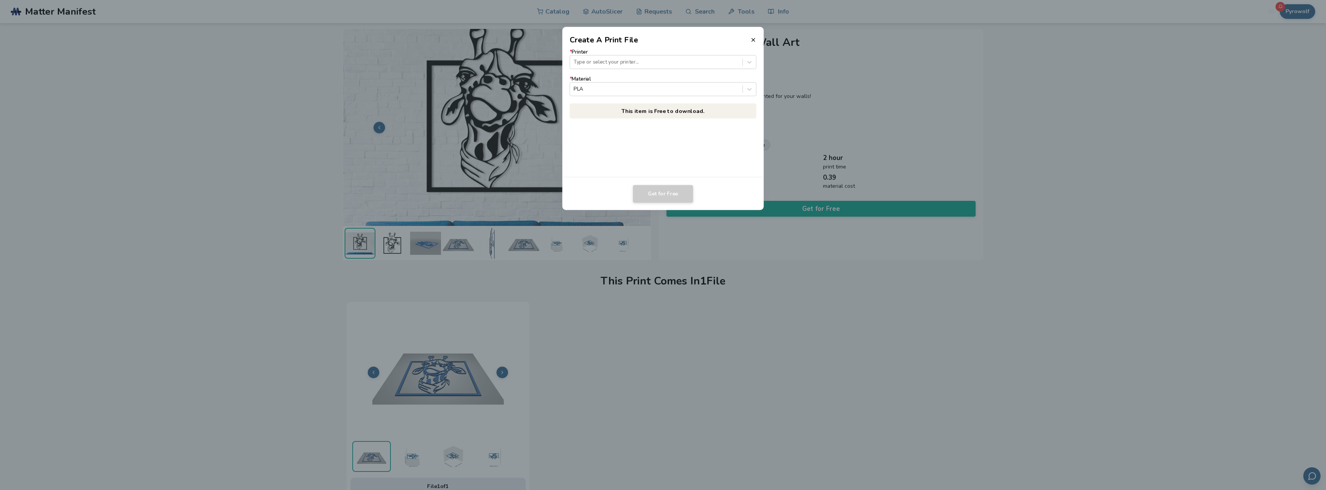
click at [733, 194] on div "Get for Free" at bounding box center [663, 194] width 187 height 18
click at [826, 271] on dialog "Create A Print File * Printer Type or select your printer... * Material PLA Thi…" at bounding box center [663, 244] width 1260 height 465
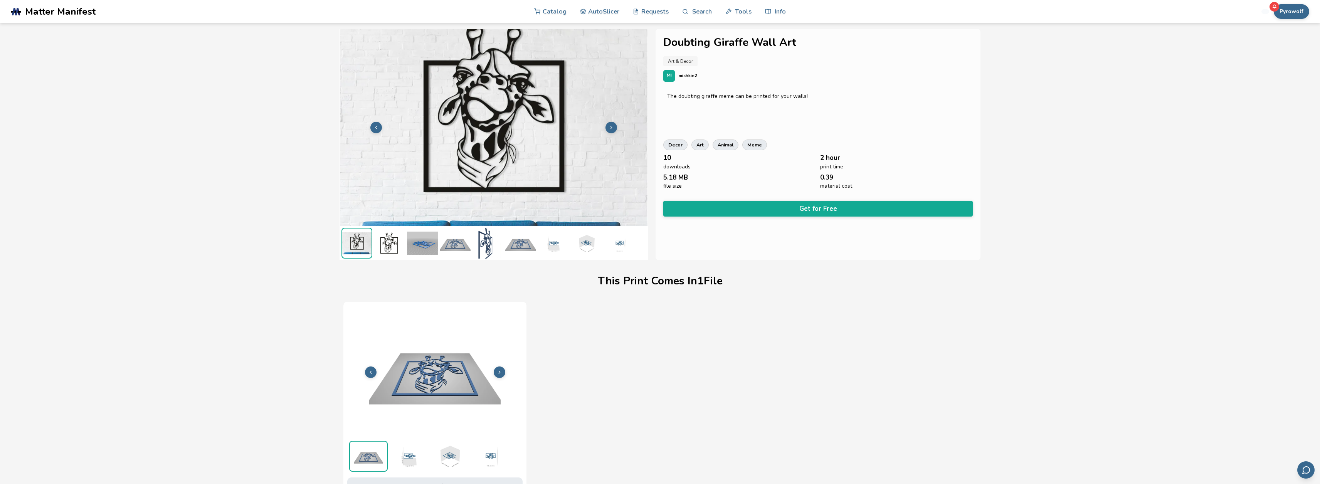
click at [495, 368] on img at bounding box center [434, 371] width 175 height 131
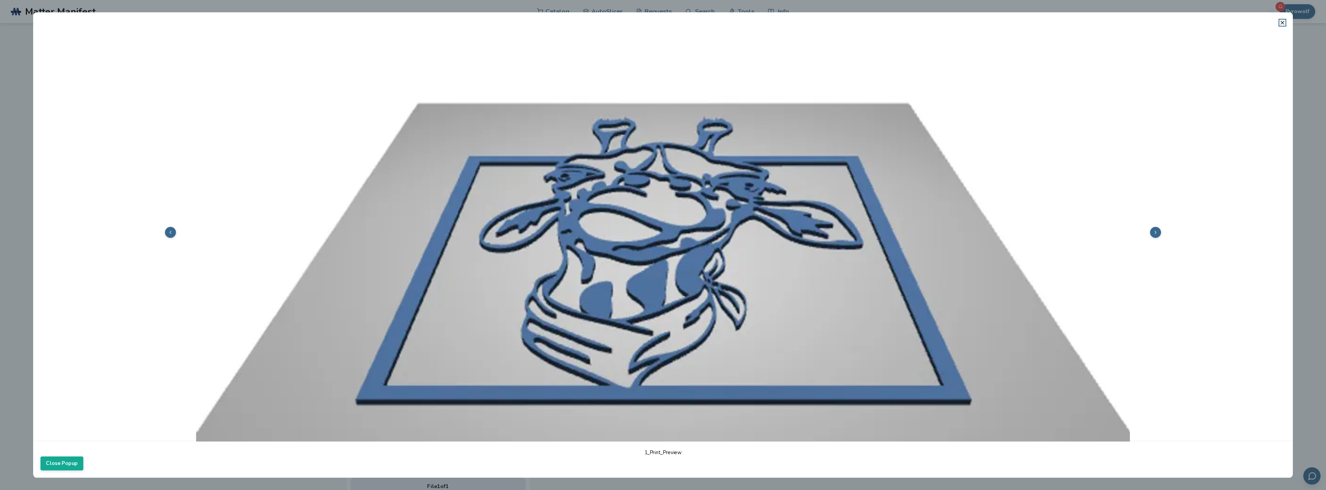
scroll to position [501, 0]
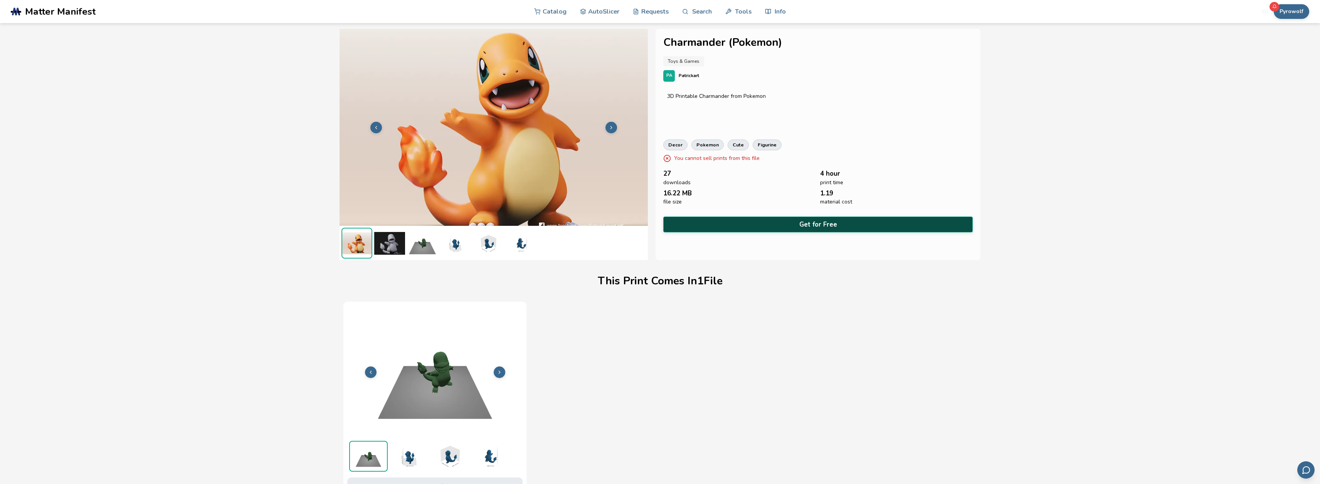
click at [827, 222] on button "Get for Free" at bounding box center [817, 225] width 309 height 16
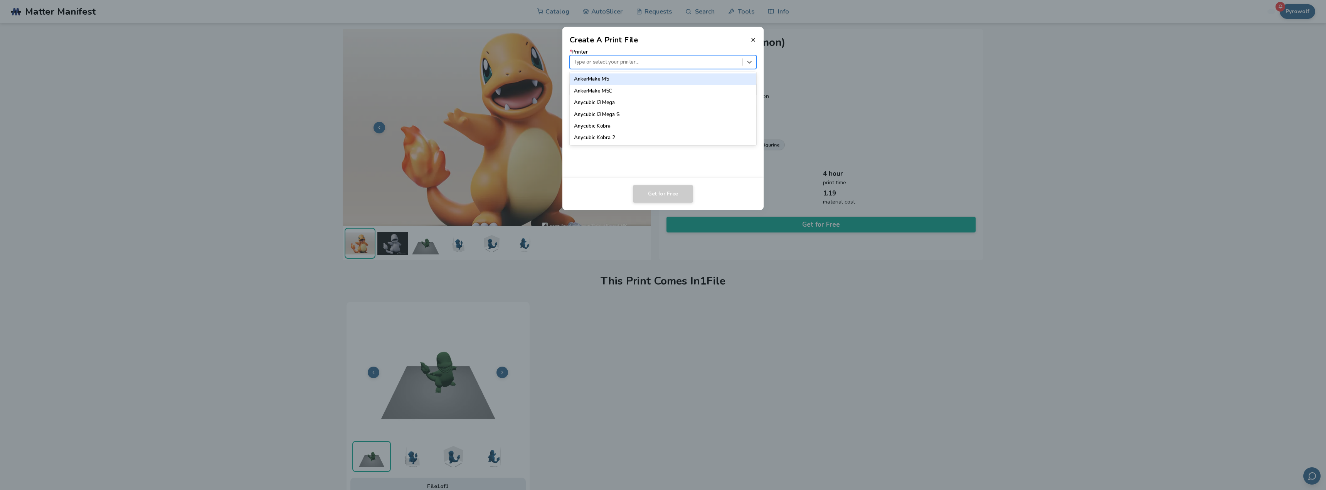
click at [678, 56] on div "Type or select your printer..." at bounding box center [663, 62] width 187 height 14
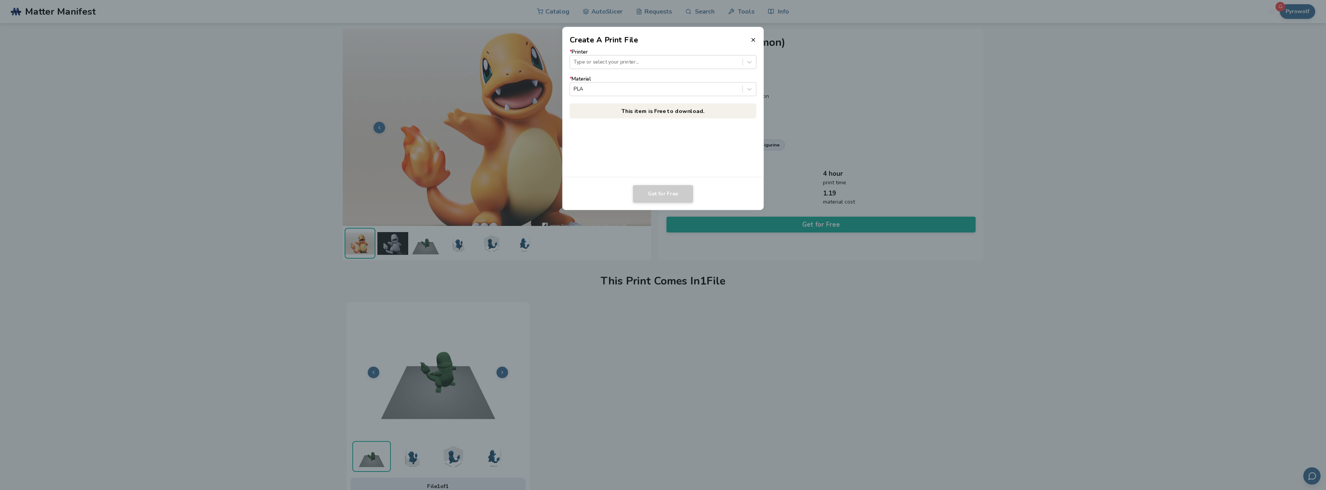
click at [937, 143] on dialog "Create A Print File * Printer Type or select your printer... * Material PLA Thi…" at bounding box center [663, 244] width 1260 height 465
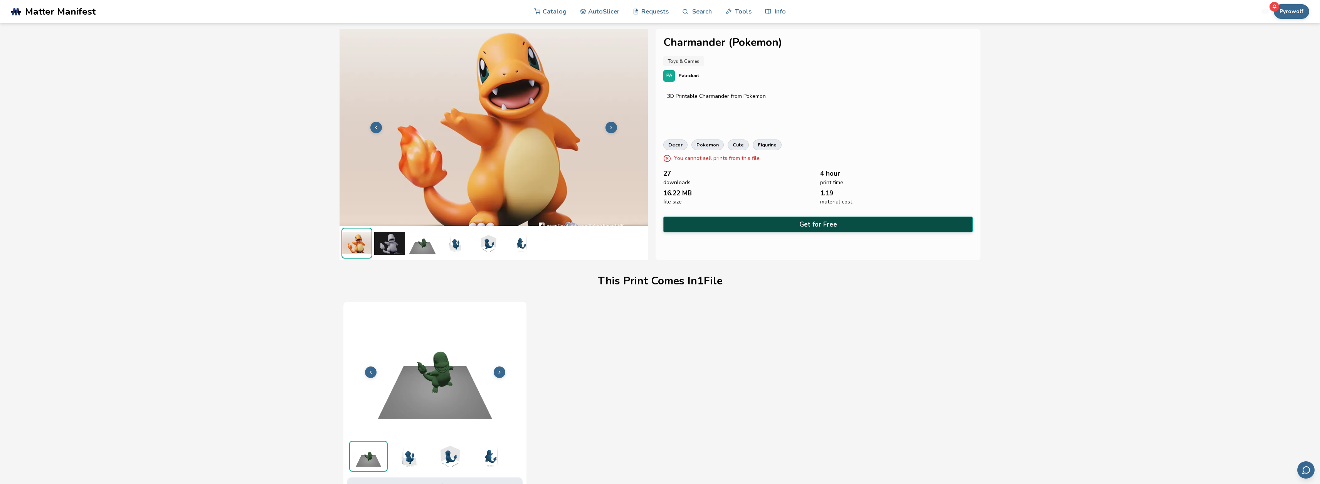
click at [731, 219] on button "Get for Free" at bounding box center [817, 225] width 309 height 16
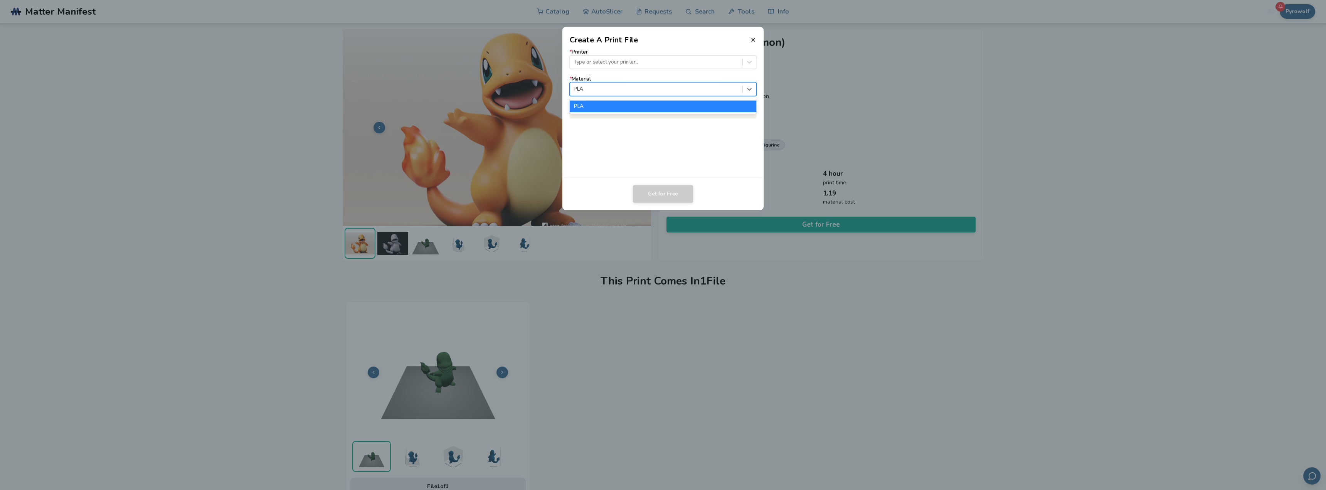
click at [664, 86] on div at bounding box center [656, 89] width 165 height 7
drag, startPoint x: 664, startPoint y: 86, endPoint x: 675, endPoint y: 100, distance: 17.3
click at [665, 86] on div at bounding box center [656, 89] width 165 height 7
drag, startPoint x: 713, startPoint y: 155, endPoint x: 774, endPoint y: 134, distance: 64.1
click at [714, 155] on div "* Printer Type or select your printer... * Material PLA This item is Free to do…" at bounding box center [663, 111] width 202 height 132
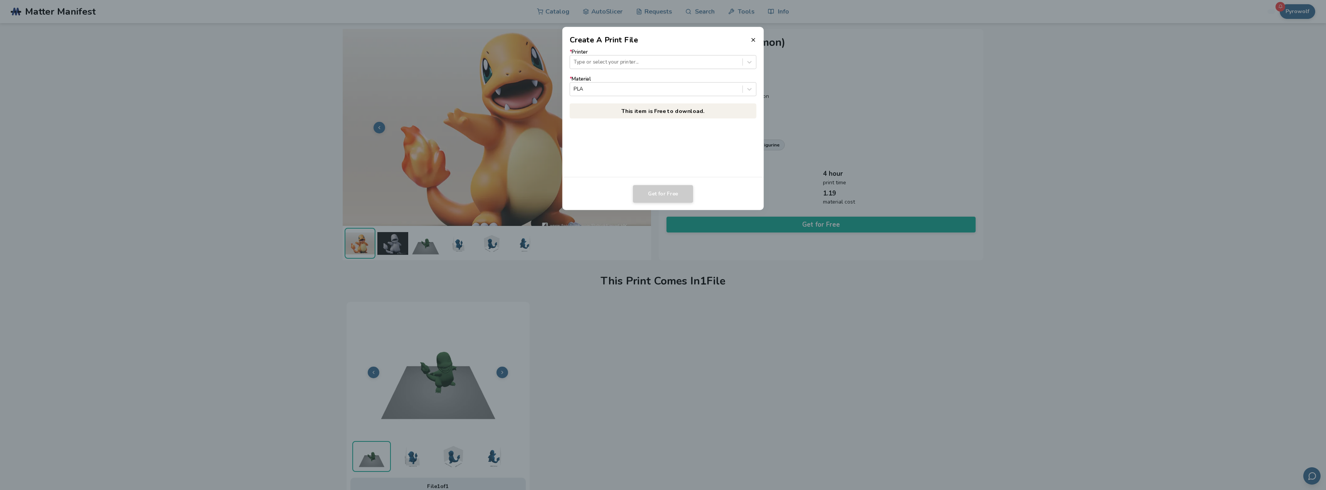
click at [1001, 128] on dialog "Create A Print File * Printer Type or select your printer... * Material PLA Thi…" at bounding box center [663, 244] width 1260 height 465
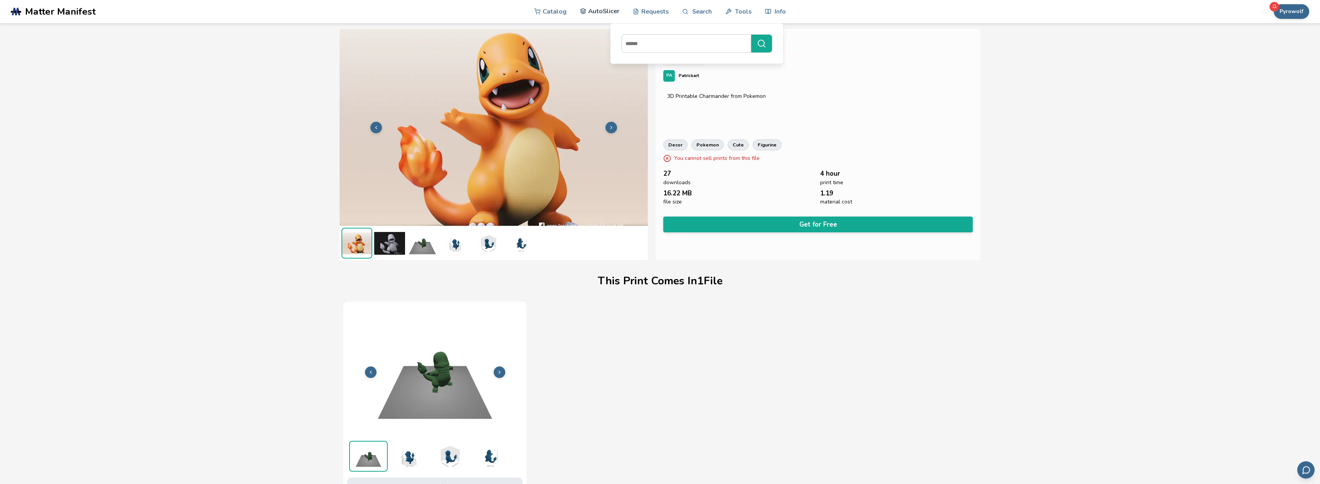
click at [600, 15] on link "AutoSlicer" at bounding box center [600, 11] width 40 height 23
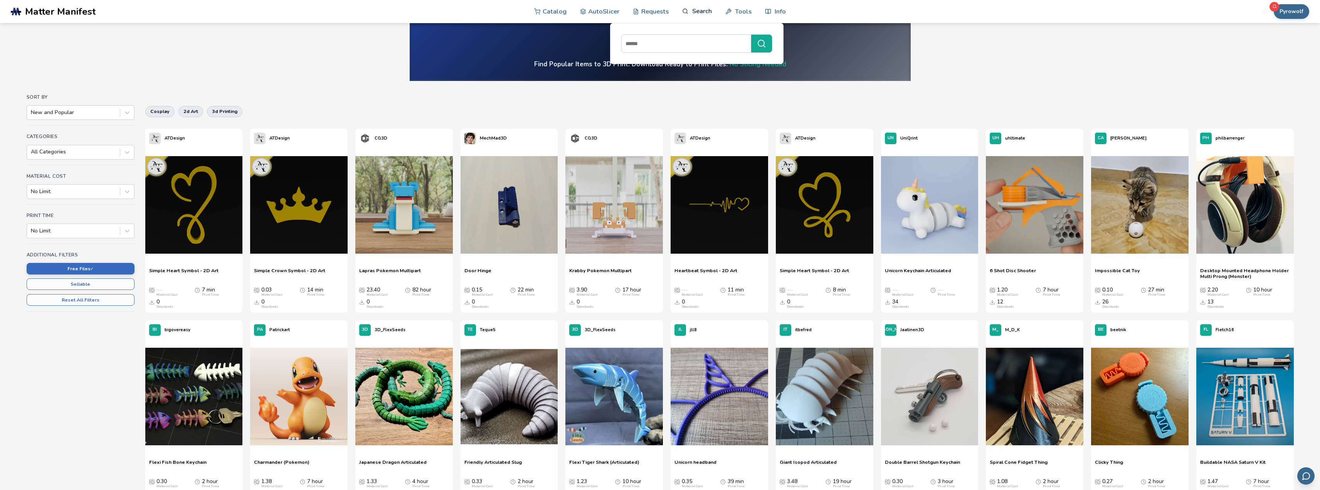
click at [697, 15] on link "Search" at bounding box center [696, 11] width 29 height 23
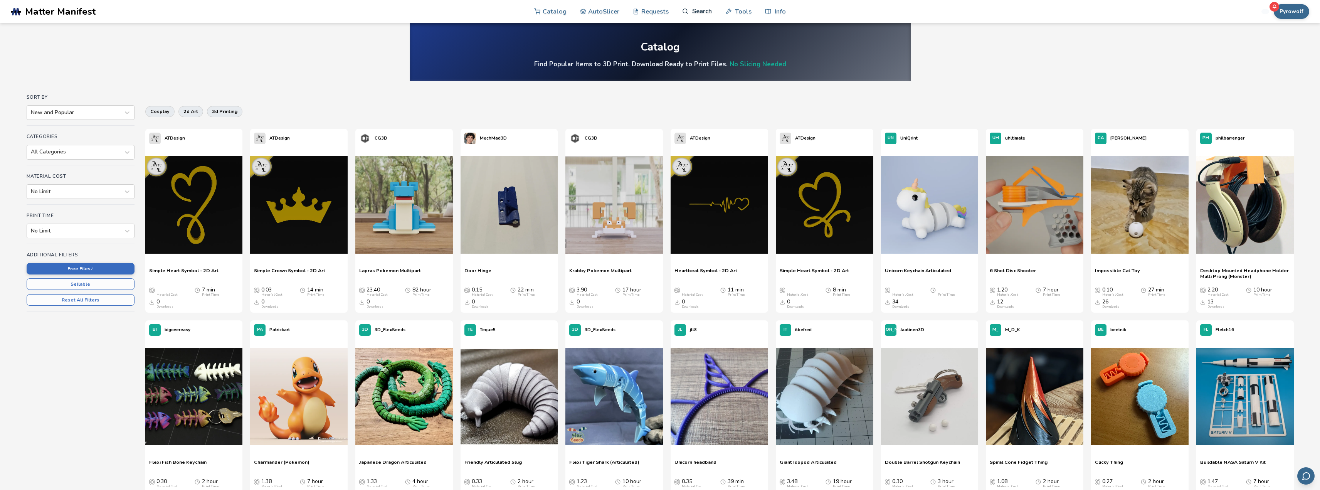
click at [696, 15] on link "Search" at bounding box center [696, 11] width 29 height 23
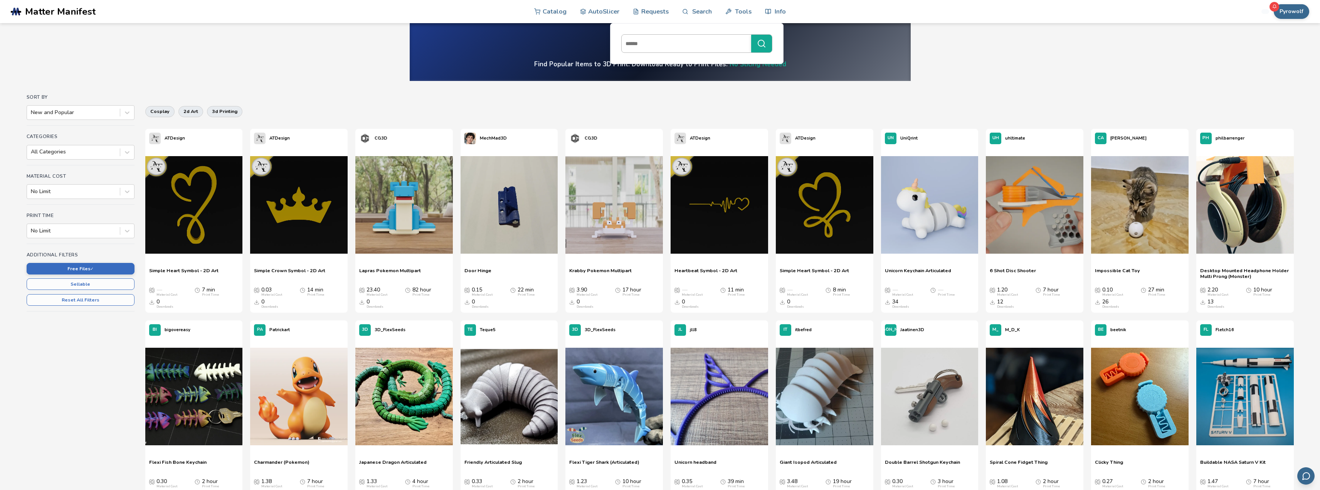
click at [644, 43] on input at bounding box center [685, 44] width 126 height 14
type input "****"
click at [751, 35] on button "****" at bounding box center [761, 44] width 21 height 18
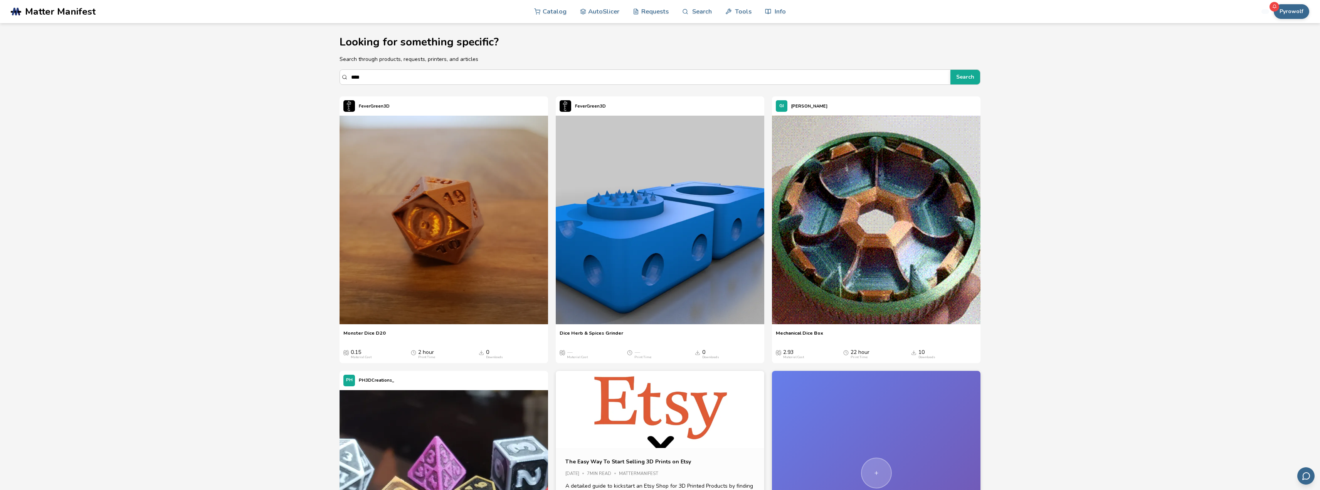
click at [1179, 308] on main "Looking for something specific? Search through products, requests, printers, an…" at bounding box center [660, 321] width 1320 height 643
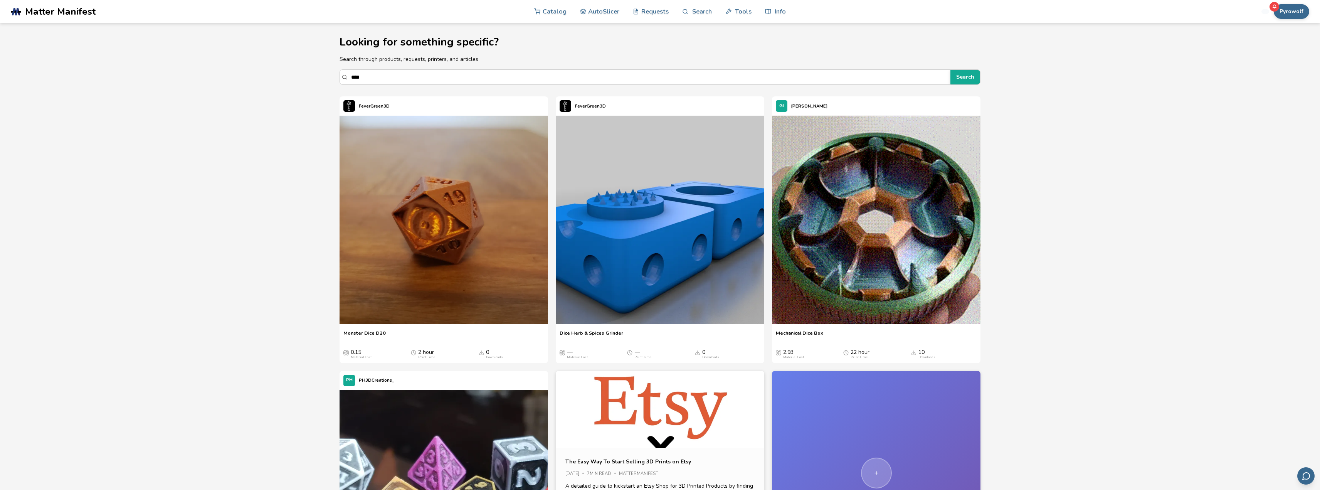
drag, startPoint x: 513, startPoint y: 72, endPoint x: 102, endPoint y: 37, distance: 412.7
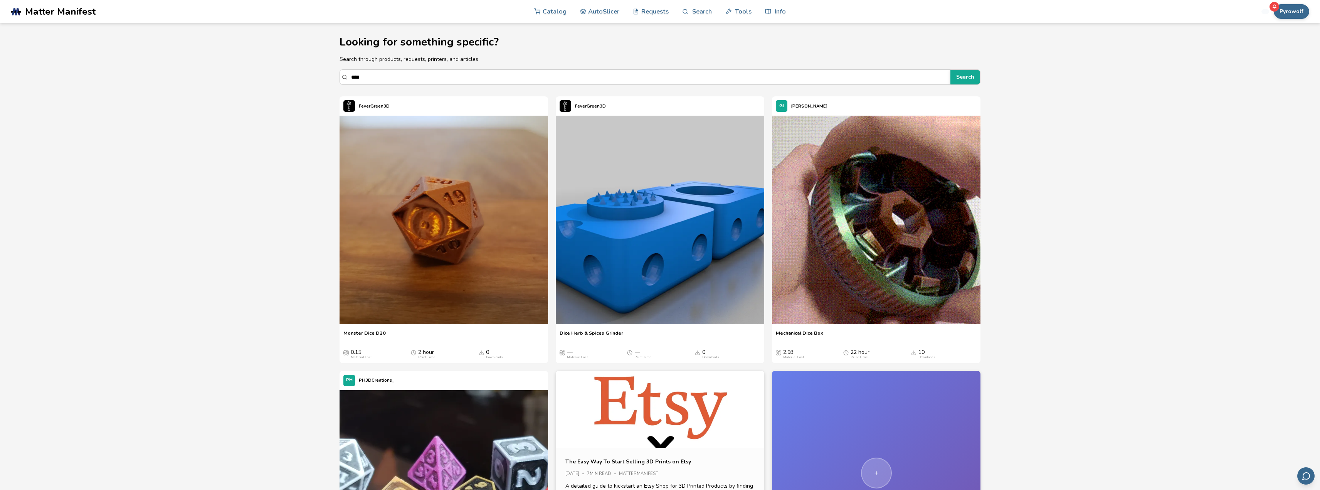
click at [116, 39] on main "Looking for something specific? Search through products, requests, printers, an…" at bounding box center [660, 321] width 1320 height 643
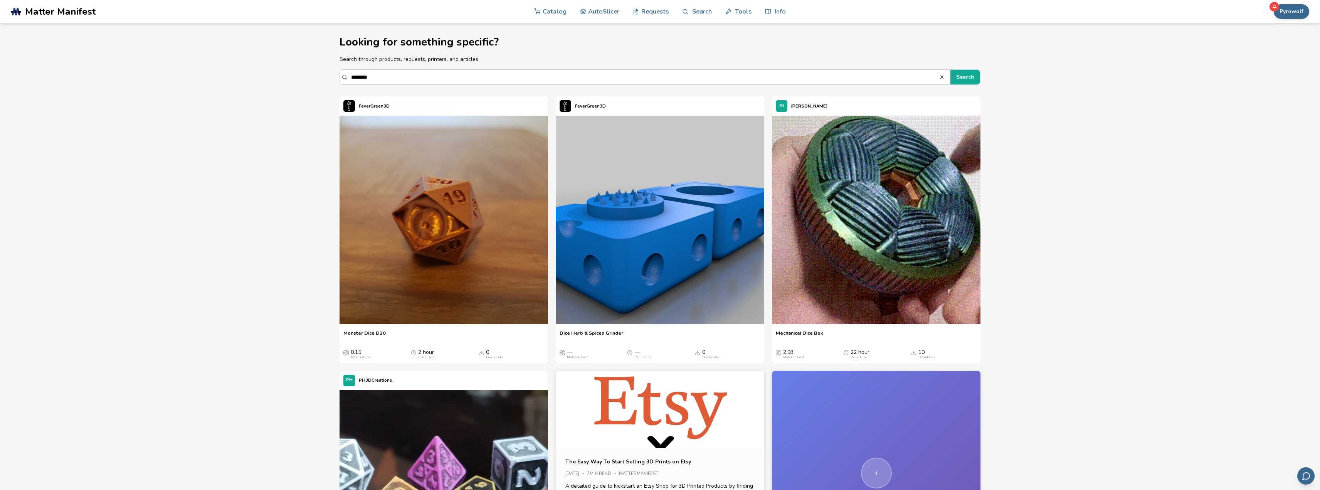
type input "********"
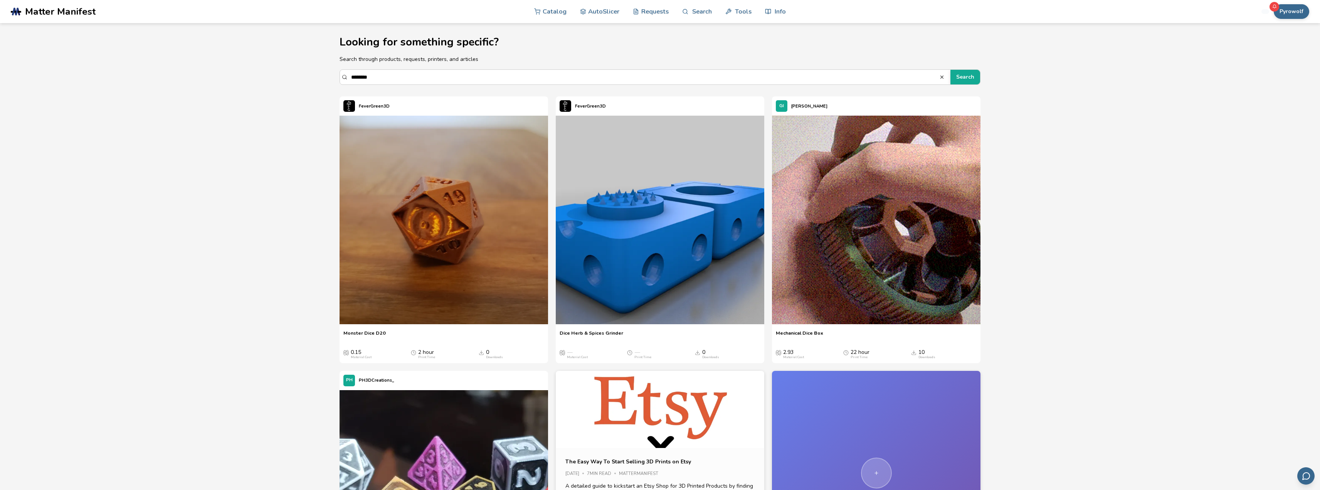
click at [950, 70] on button "Search" at bounding box center [965, 77] width 30 height 15
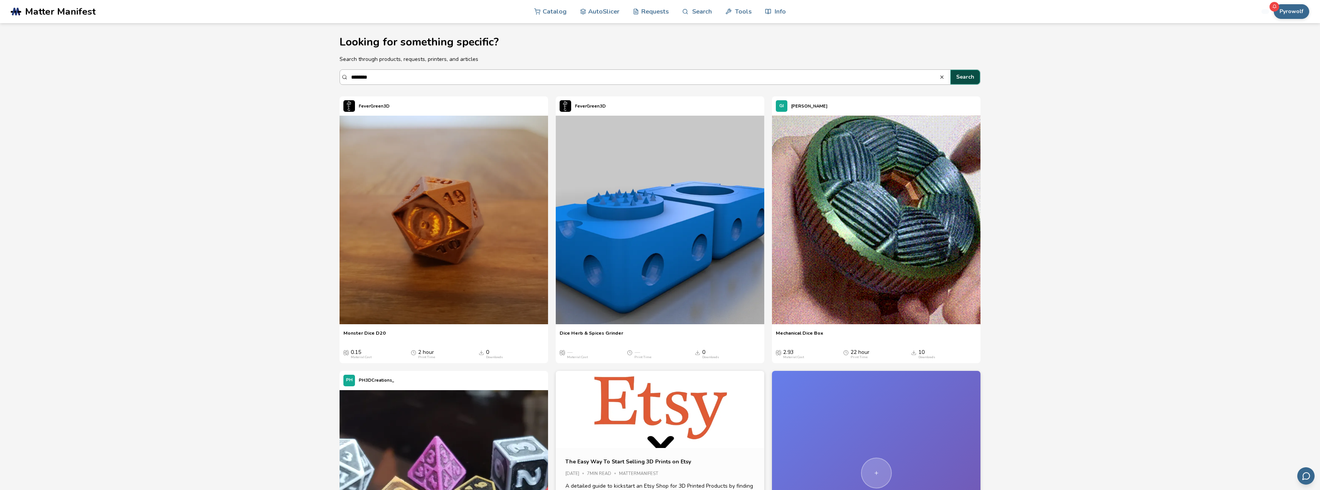
click at [970, 79] on button "Search" at bounding box center [965, 77] width 30 height 15
